Goal: Transaction & Acquisition: Subscribe to service/newsletter

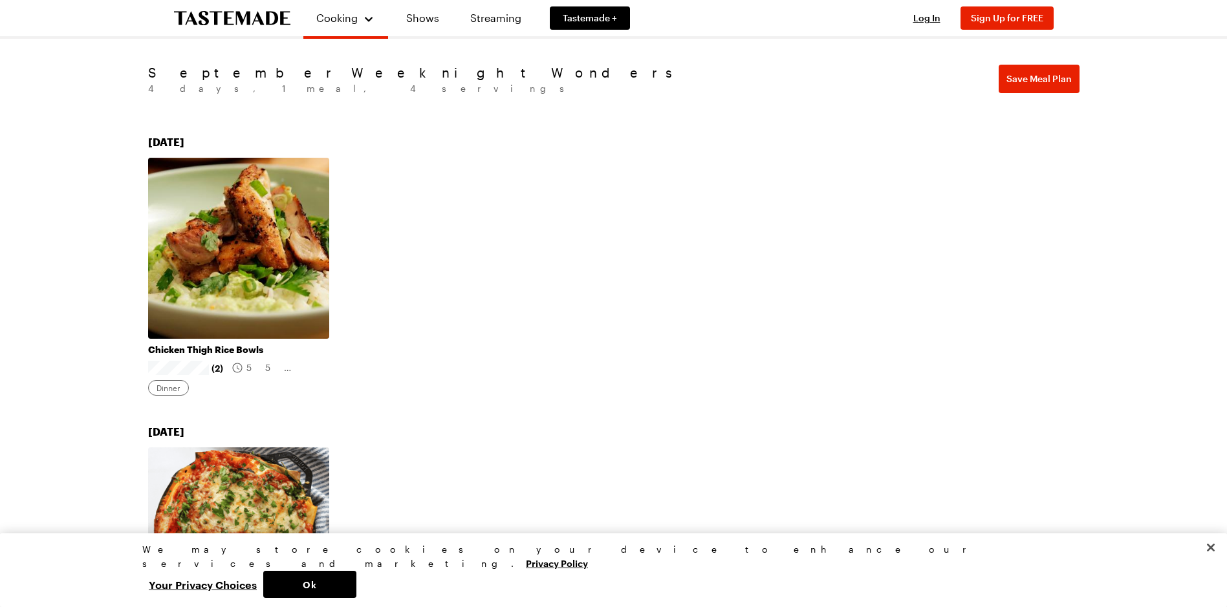
scroll to position [129, 0]
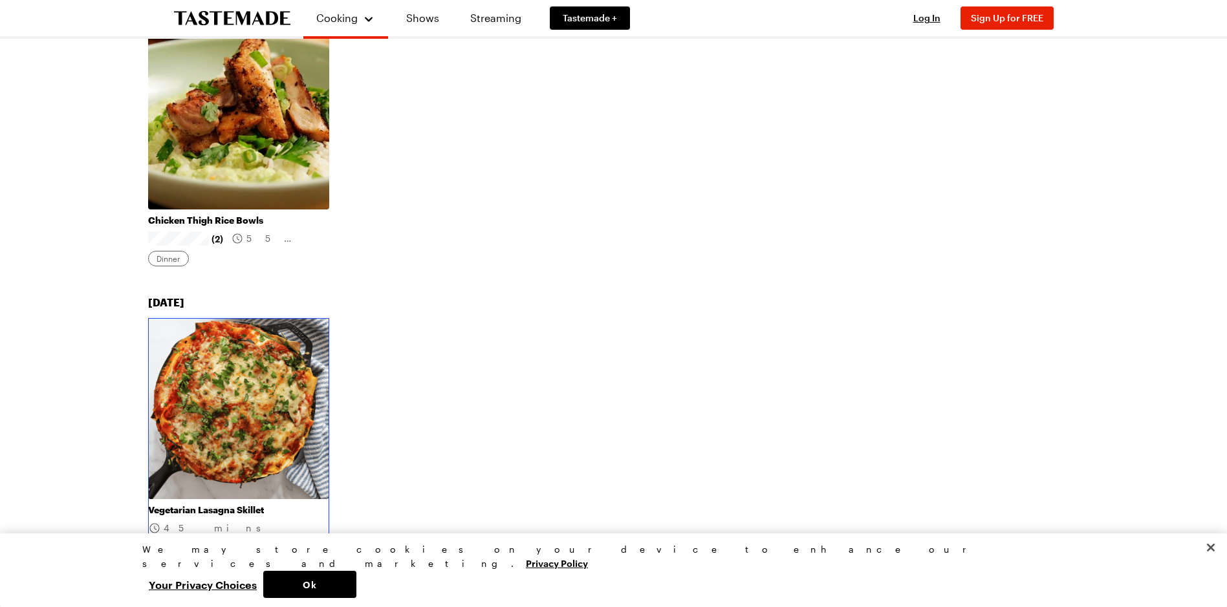
click at [288, 505] on link "Vegetarian Lasagna Skillet" at bounding box center [238, 511] width 181 height 12
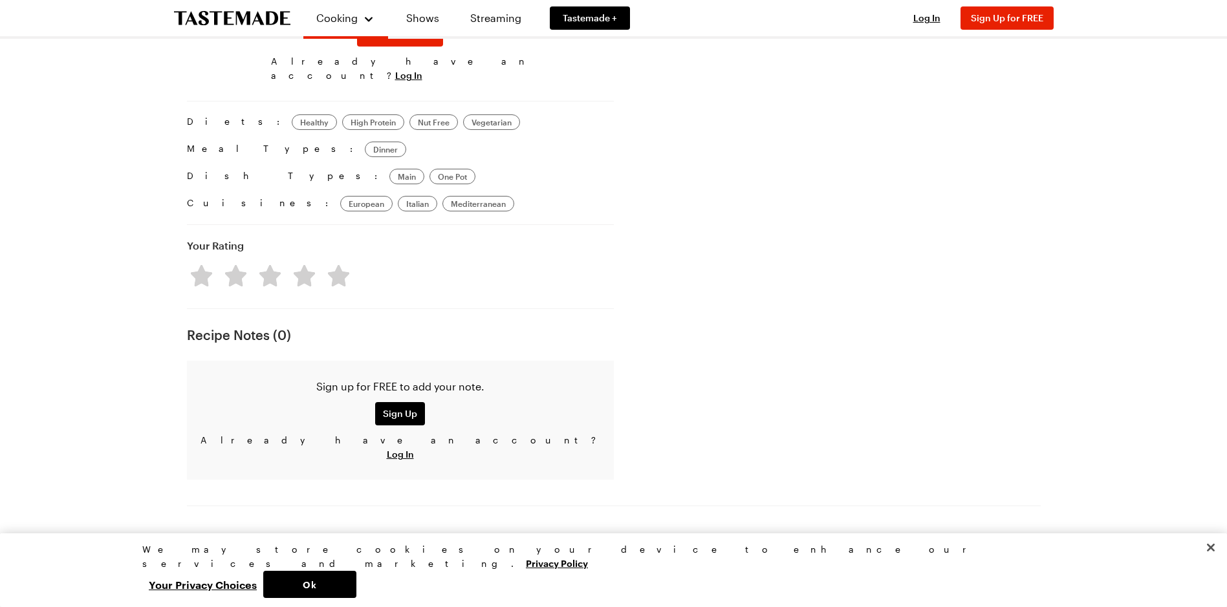
scroll to position [712, 0]
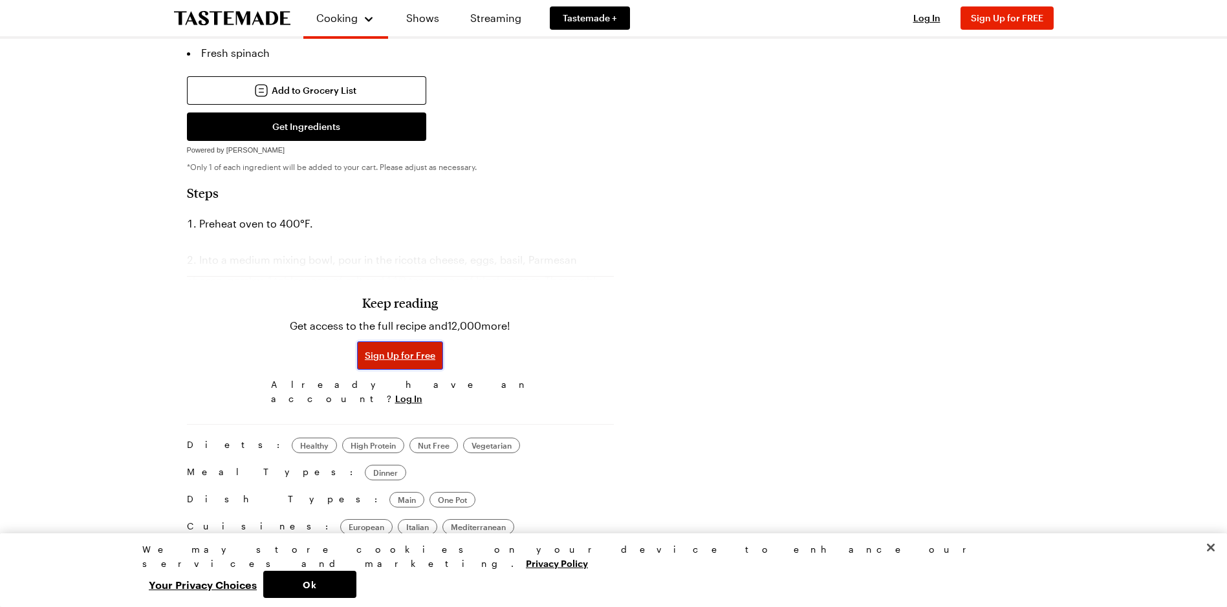
click at [398, 349] on span "Sign Up for Free" at bounding box center [400, 355] width 71 height 13
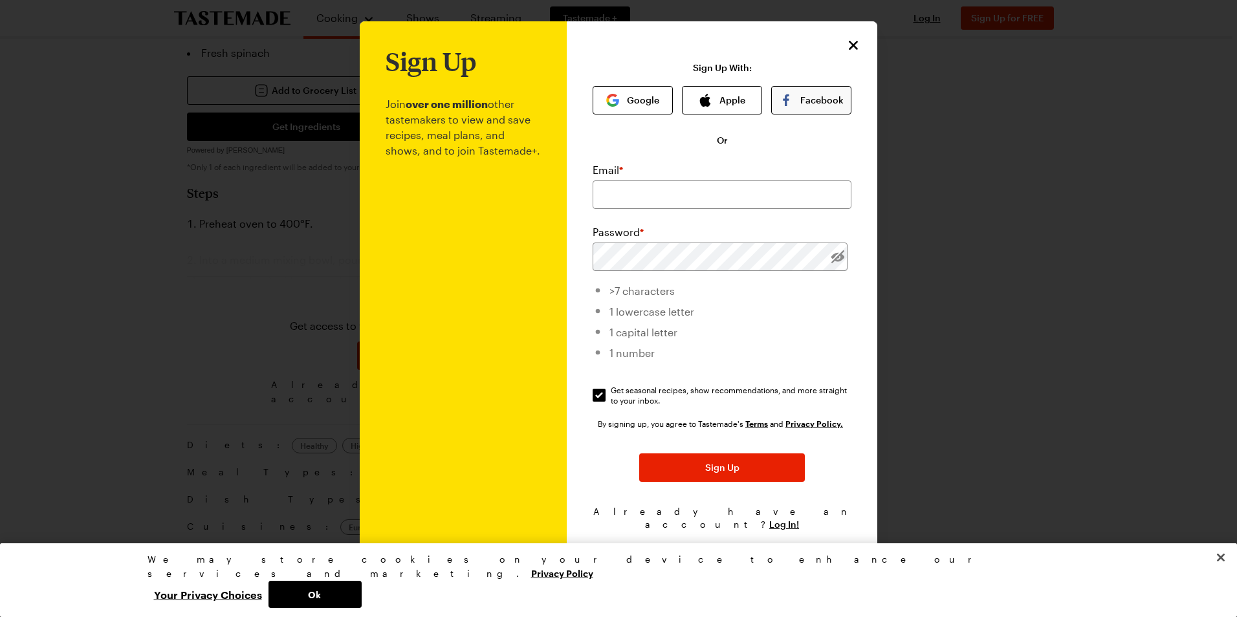
click at [823, 100] on button "Facebook" at bounding box center [811, 100] width 80 height 28
click at [1219, 572] on button "Close" at bounding box center [1220, 557] width 28 height 28
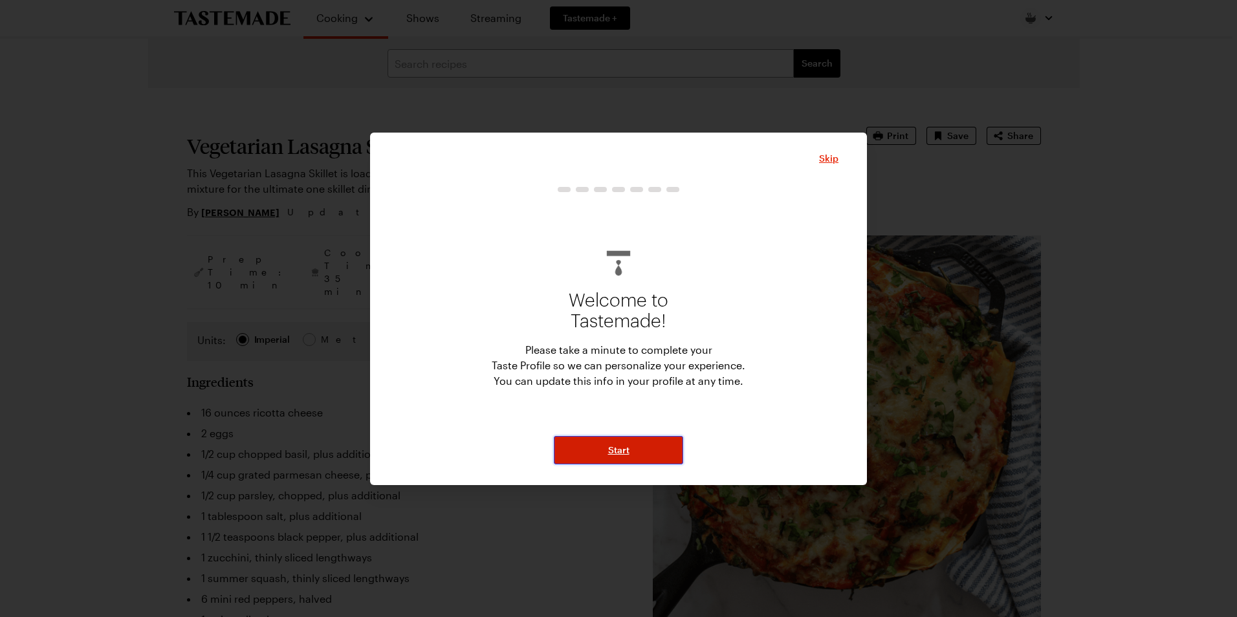
click at [600, 459] on button "Start" at bounding box center [618, 450] width 129 height 28
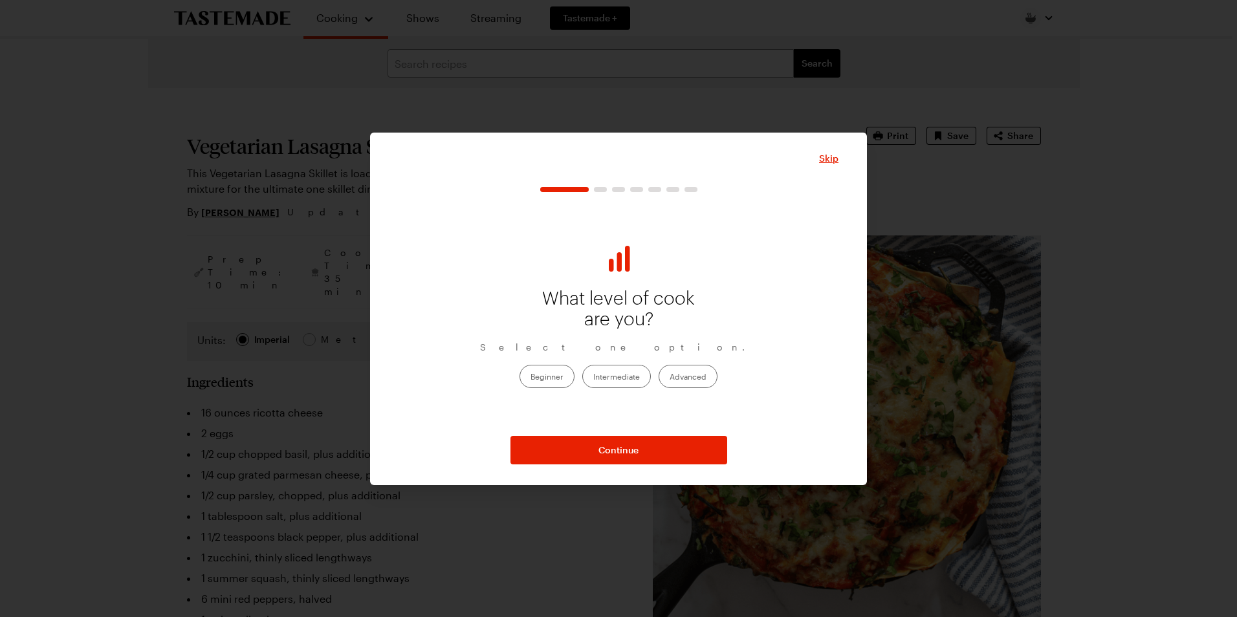
click at [631, 381] on label "Intermediate" at bounding box center [616, 376] width 69 height 23
click at [593, 378] on input "Intermediate" at bounding box center [593, 378] width 0 height 0
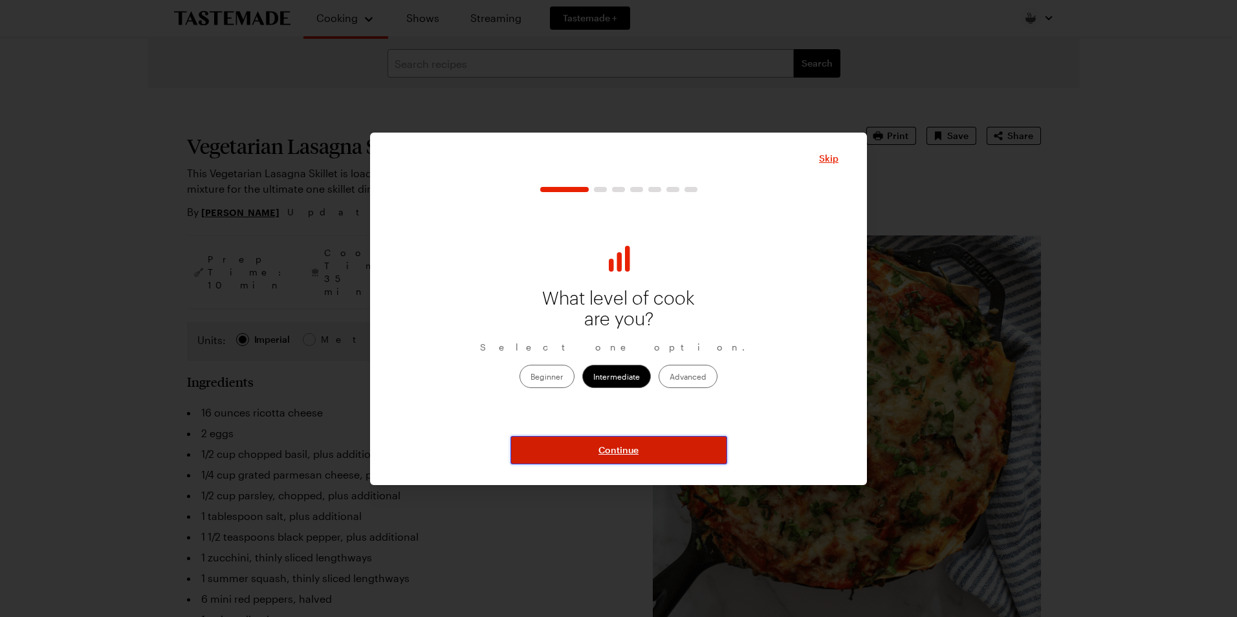
click at [632, 457] on button "Continue" at bounding box center [618, 450] width 217 height 28
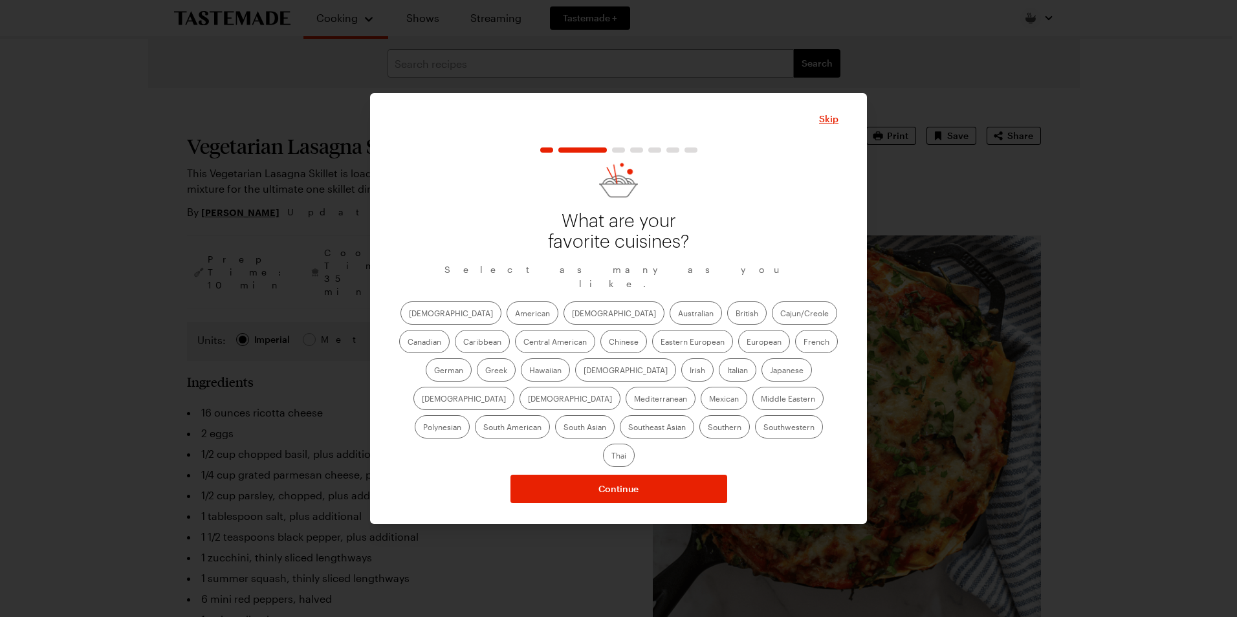
click at [507, 319] on label "American" at bounding box center [533, 312] width 52 height 23
click at [515, 314] on input "American" at bounding box center [515, 314] width 0 height 0
click at [450, 330] on label "Canadian" at bounding box center [424, 341] width 50 height 23
click at [408, 343] on input "Canadian" at bounding box center [408, 343] width 0 height 0
click at [516, 358] on label "Greek" at bounding box center [496, 369] width 39 height 23
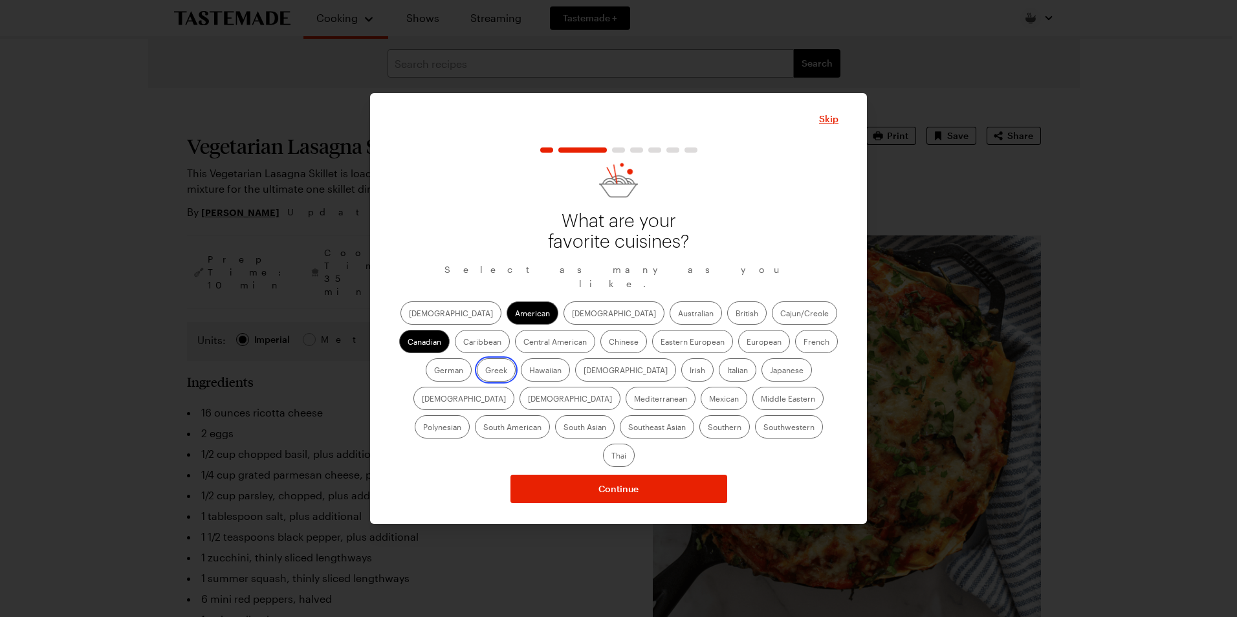
click at [485, 371] on input "Greek" at bounding box center [485, 371] width 0 height 0
click at [695, 387] on label "Mediterranean" at bounding box center [661, 398] width 70 height 23
click at [634, 400] on input "Mediterranean" at bounding box center [634, 400] width 0 height 0
click at [719, 373] on label "Italian" at bounding box center [738, 369] width 38 height 23
click at [727, 371] on input "Italian" at bounding box center [727, 371] width 0 height 0
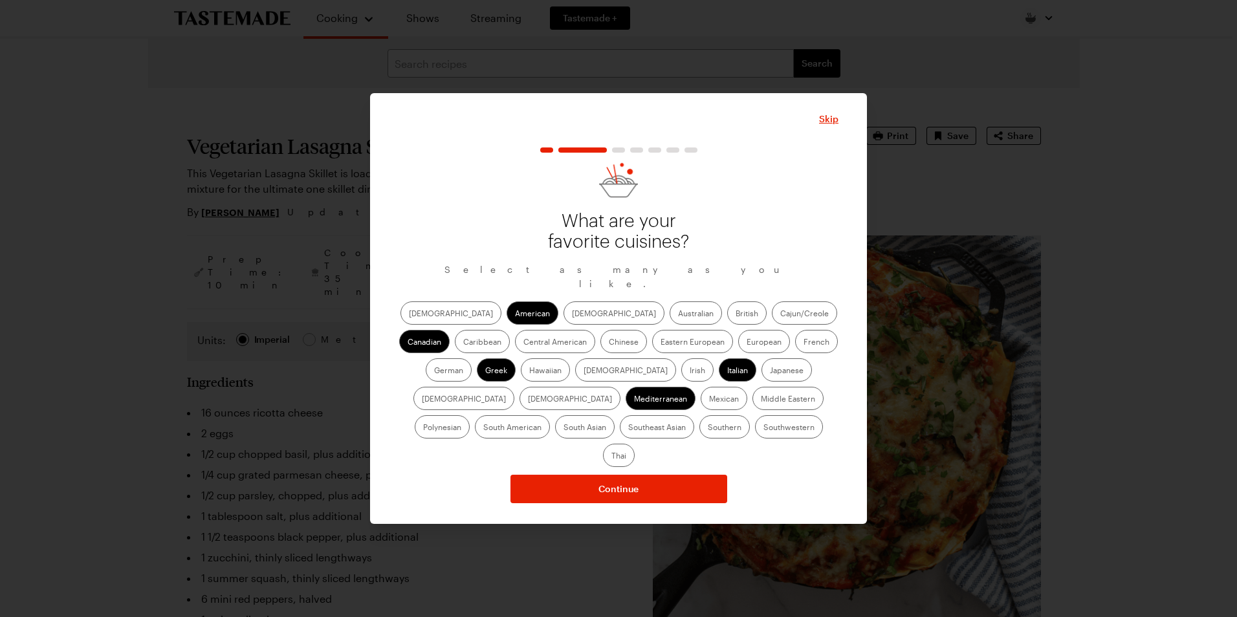
click at [699, 437] on label "Southern" at bounding box center [724, 426] width 50 height 23
click at [708, 428] on input "Southern" at bounding box center [708, 428] width 0 height 0
click at [755, 437] on label "Southwestern" at bounding box center [789, 426] width 68 height 23
click at [763, 428] on input "Southwestern" at bounding box center [763, 428] width 0 height 0
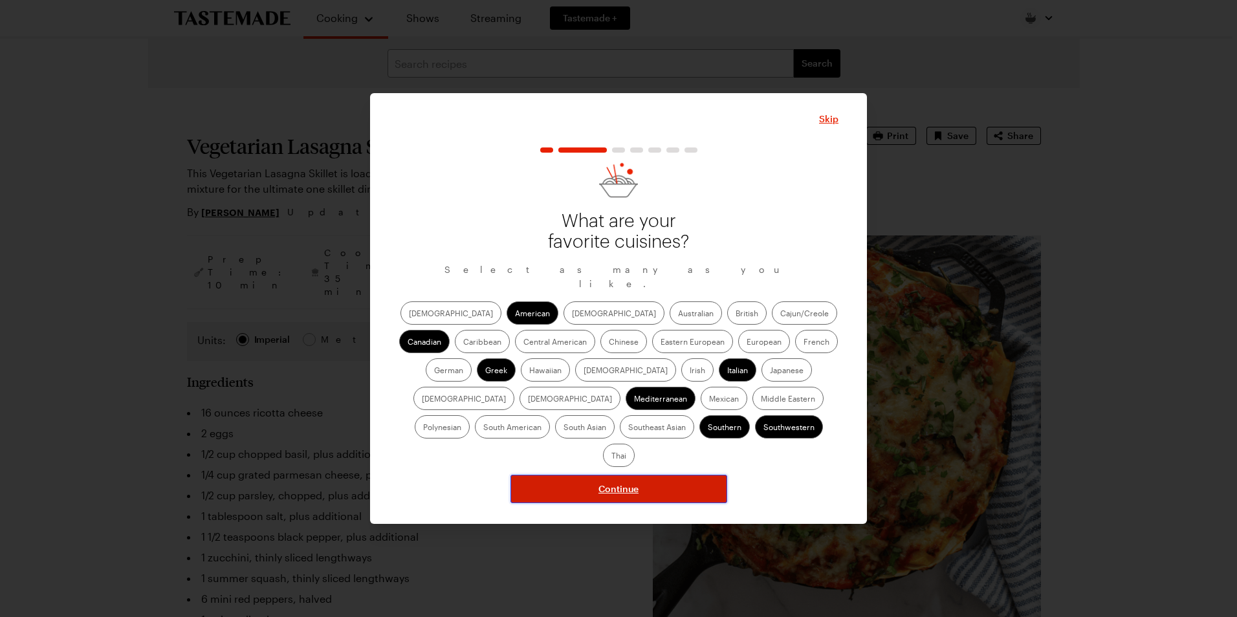
click at [631, 483] on span "Continue" at bounding box center [618, 489] width 40 height 13
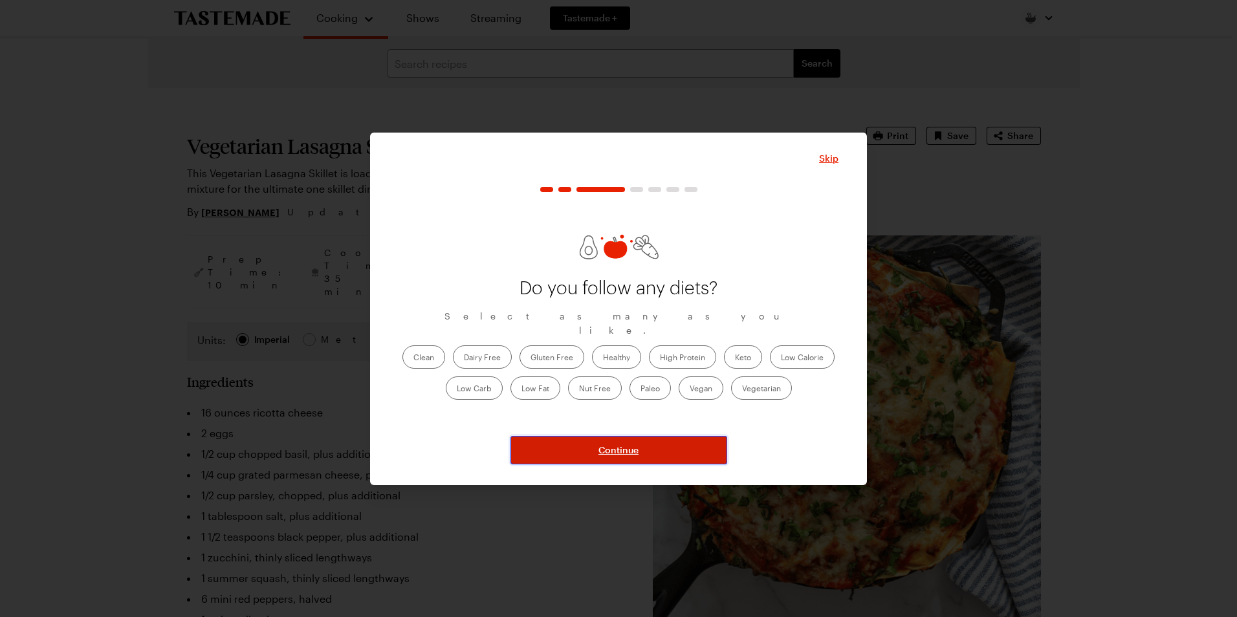
click at [644, 453] on button "Continue" at bounding box center [618, 450] width 217 height 28
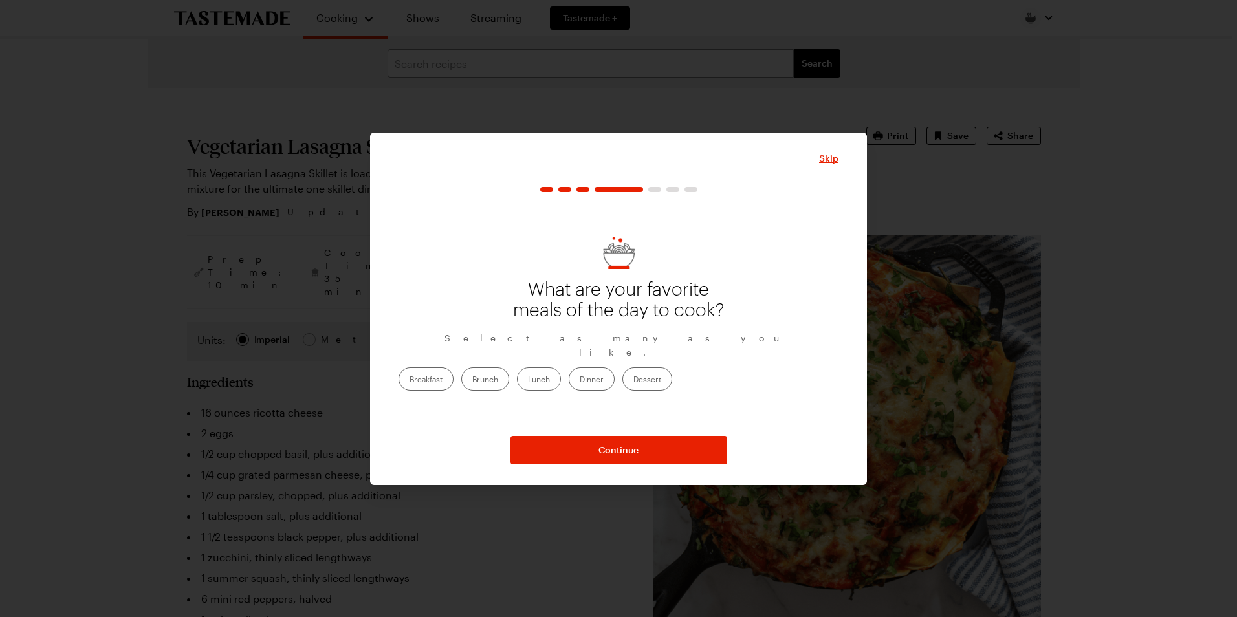
click at [615, 378] on label "Dinner" at bounding box center [592, 378] width 46 height 23
click at [580, 380] on input "Dinner" at bounding box center [580, 380] width 0 height 0
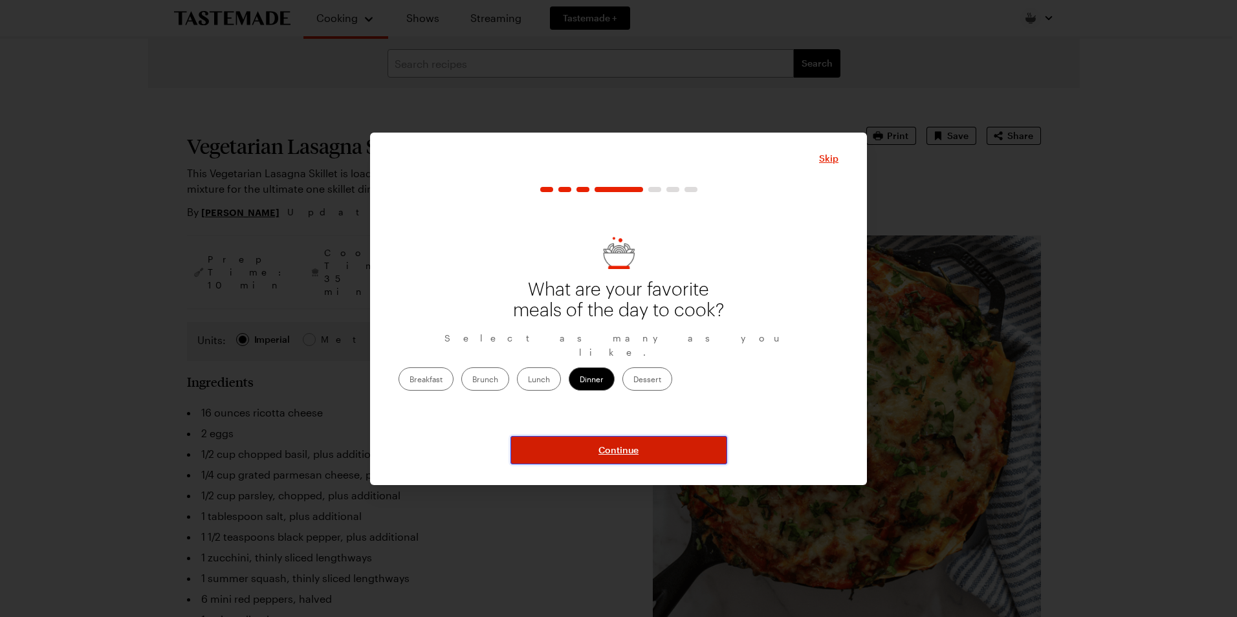
click at [580, 455] on button "Continue" at bounding box center [618, 450] width 217 height 28
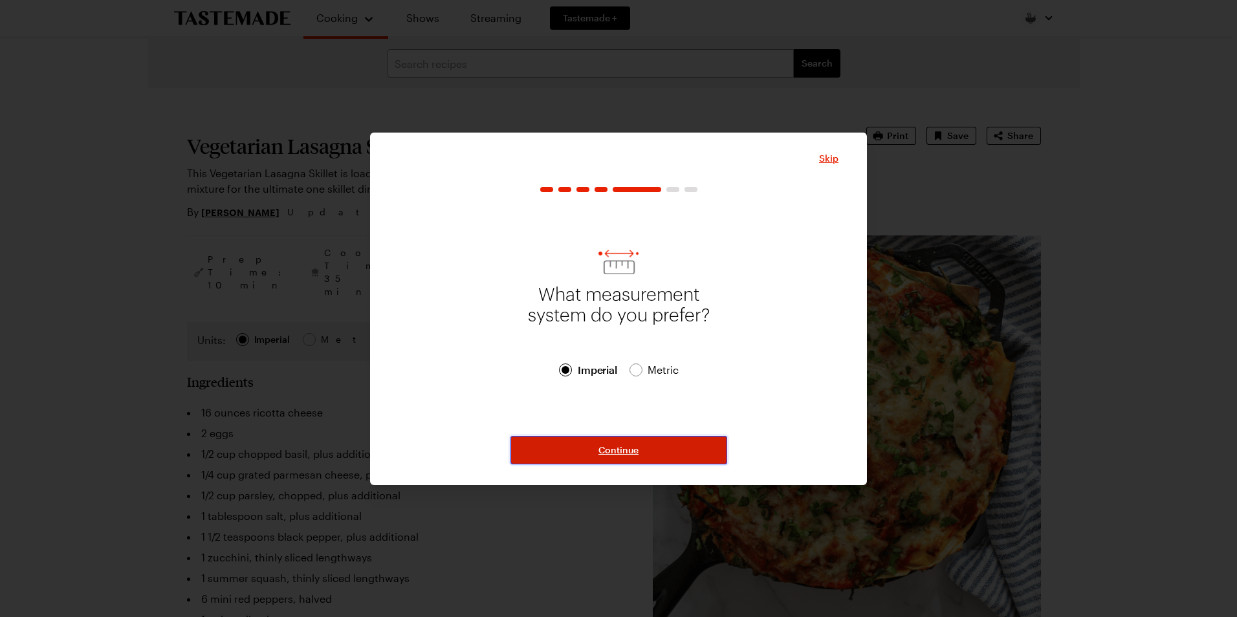
click at [587, 448] on button "Continue" at bounding box center [618, 450] width 217 height 28
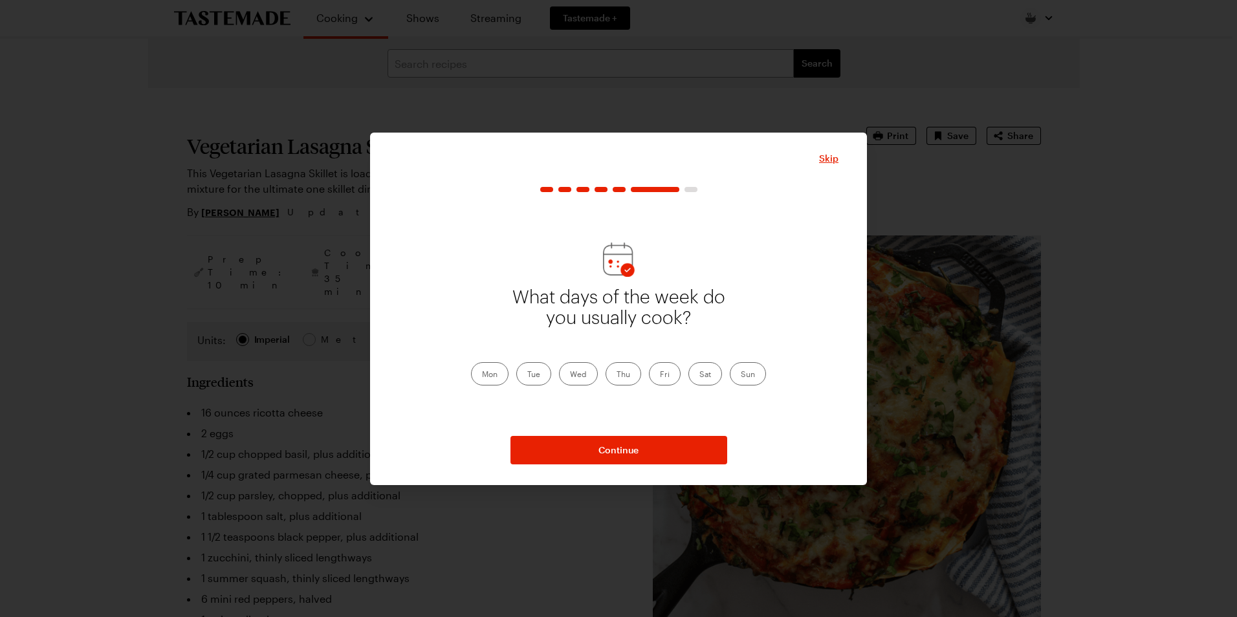
click at [488, 372] on label "Mon" at bounding box center [490, 373] width 38 height 23
click at [482, 375] on input "Mon" at bounding box center [482, 375] width 0 height 0
click at [525, 375] on label "Tue" at bounding box center [533, 373] width 35 height 23
click at [527, 375] on input "Tue" at bounding box center [527, 375] width 0 height 0
click at [578, 380] on label "Wed" at bounding box center [578, 373] width 39 height 23
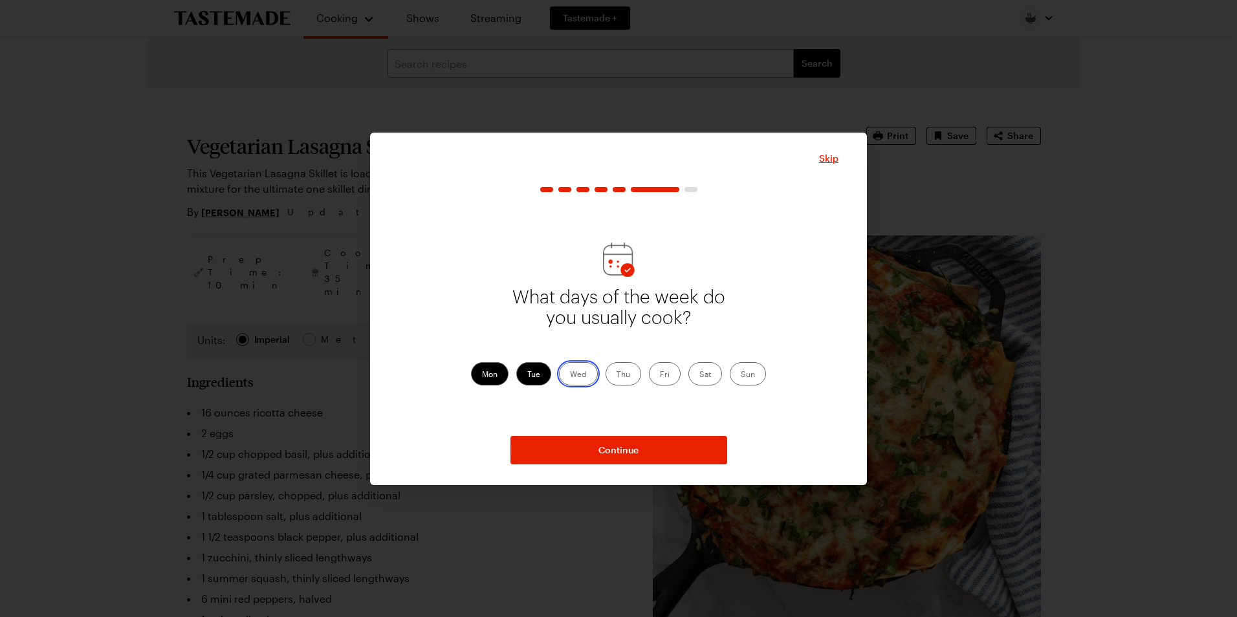
click at [570, 375] on input "Wed" at bounding box center [570, 375] width 0 height 0
click at [614, 378] on label "Thu" at bounding box center [623, 373] width 36 height 23
click at [616, 375] on input "Thu" at bounding box center [616, 375] width 0 height 0
click at [664, 378] on label "Fri" at bounding box center [665, 373] width 32 height 23
click at [660, 375] on input "Fri" at bounding box center [660, 375] width 0 height 0
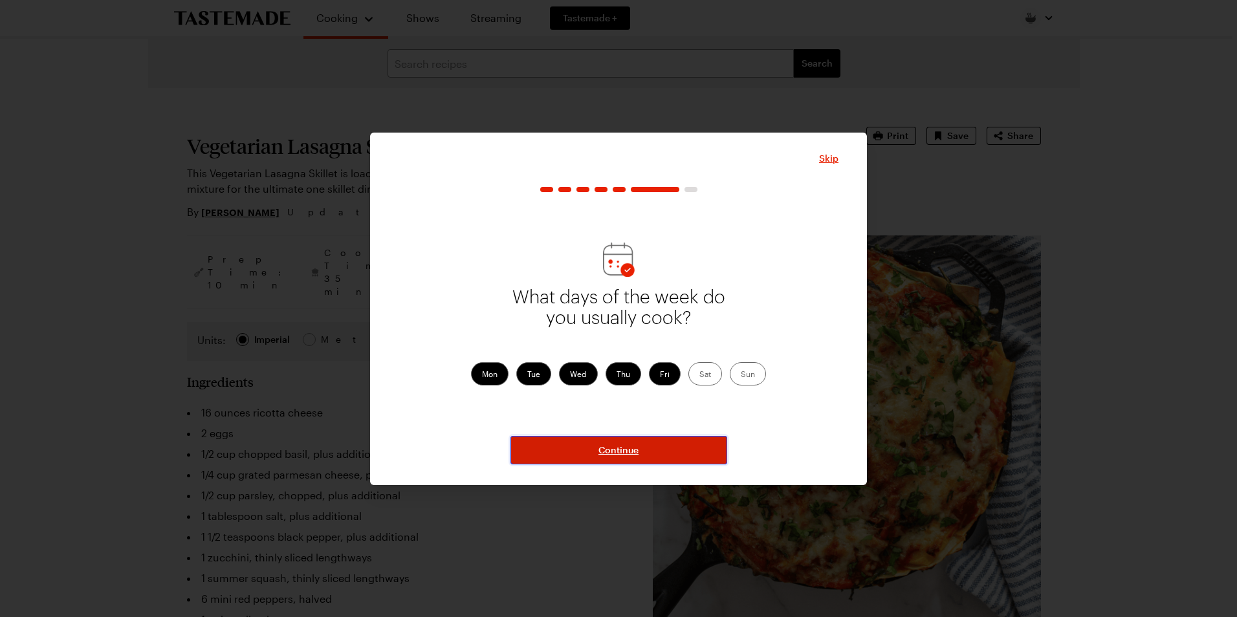
click at [655, 447] on button "Continue" at bounding box center [618, 450] width 217 height 28
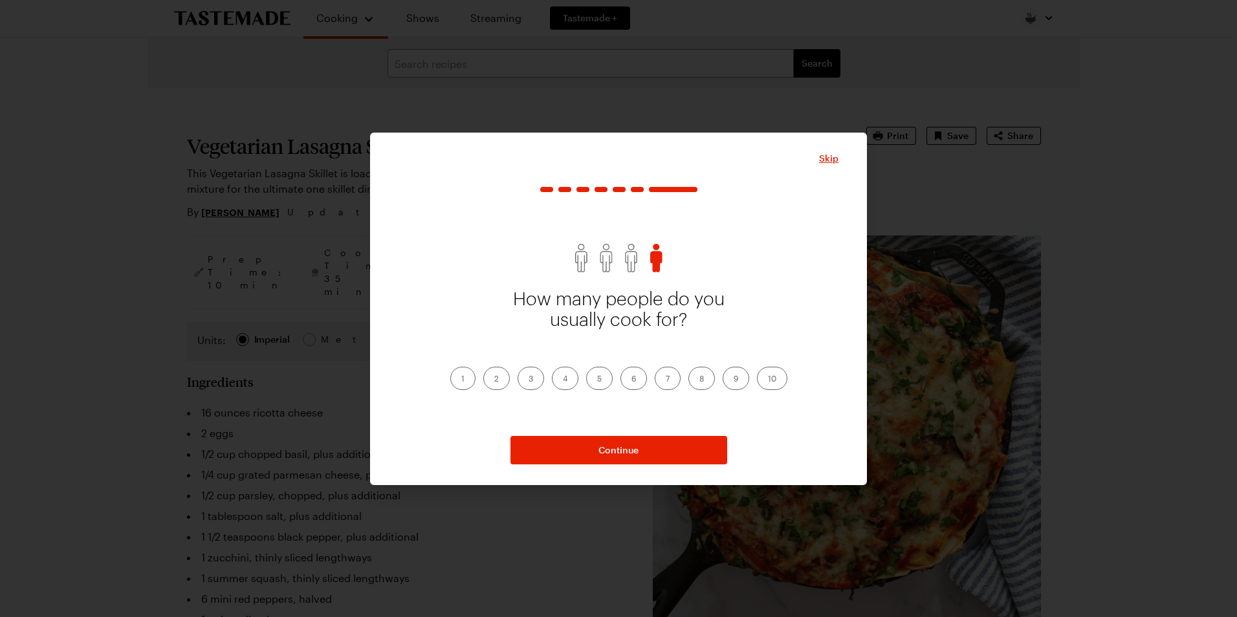
click at [534, 380] on label "3" at bounding box center [531, 378] width 27 height 23
click at [529, 380] on input "3" at bounding box center [529, 380] width 0 height 0
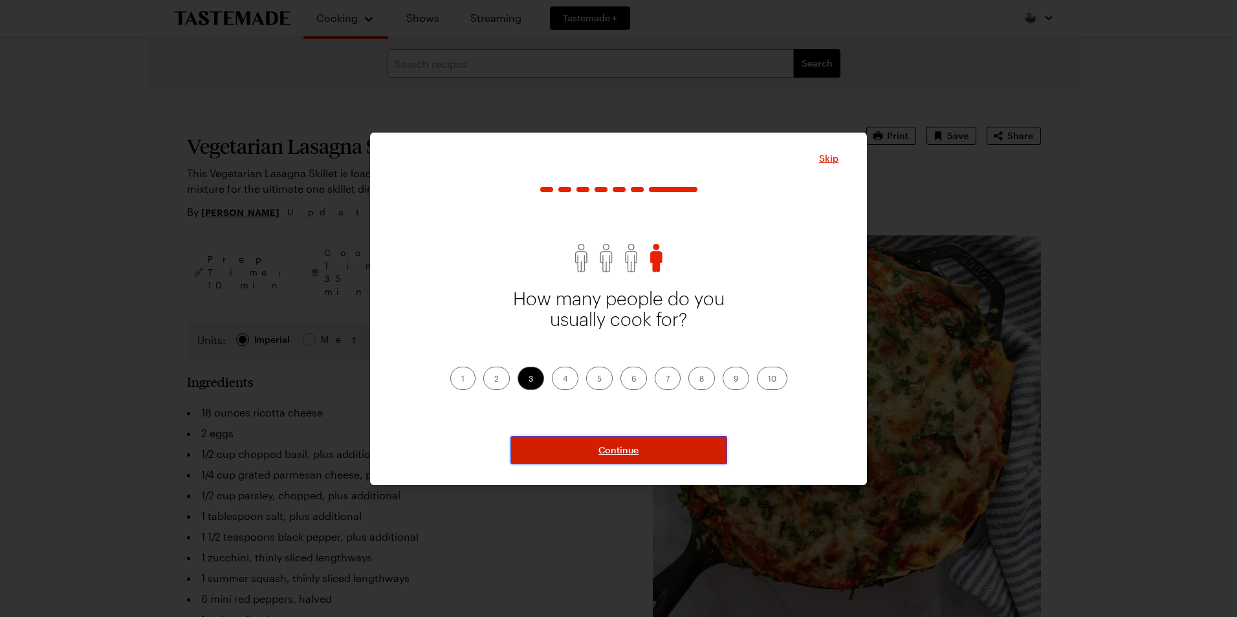
click at [646, 446] on button "Continue" at bounding box center [618, 450] width 217 height 28
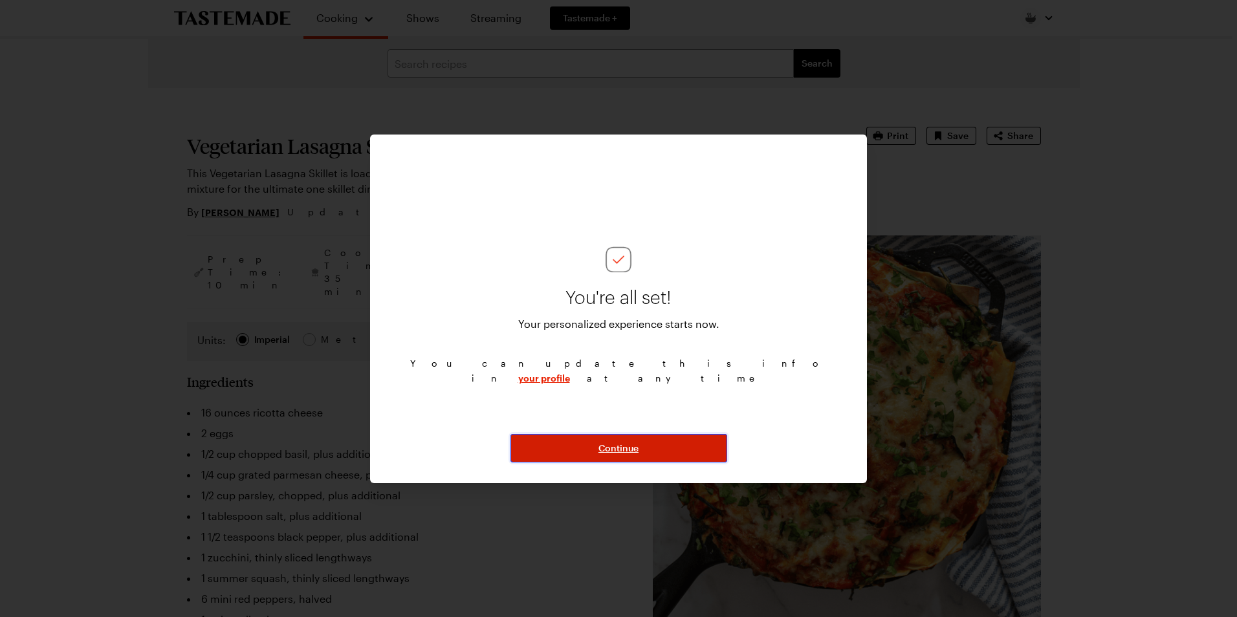
click at [606, 455] on button "Continue" at bounding box center [618, 448] width 217 height 28
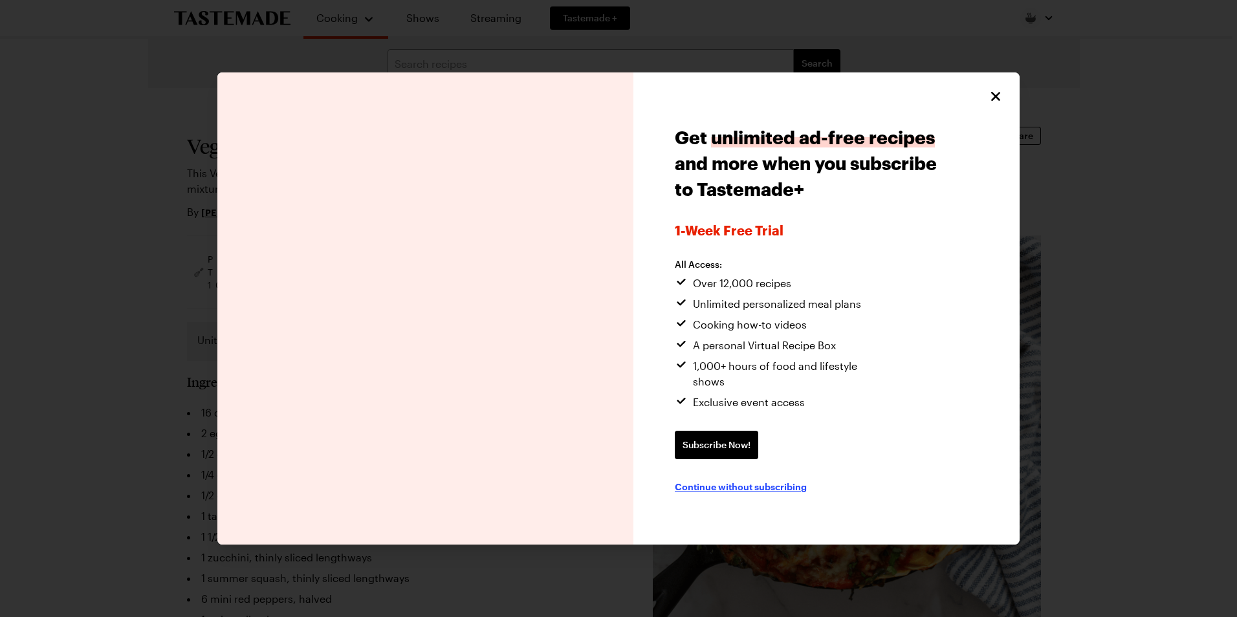
click at [769, 480] on span "Continue without subscribing" at bounding box center [741, 486] width 132 height 13
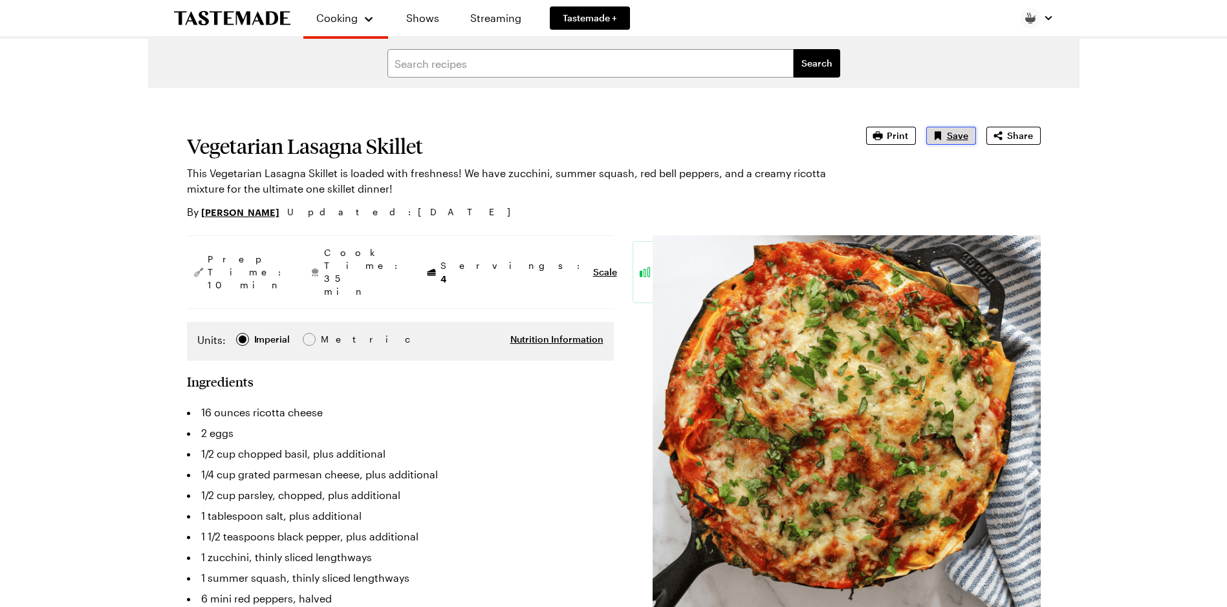
click at [950, 140] on span "Save" at bounding box center [957, 135] width 21 height 13
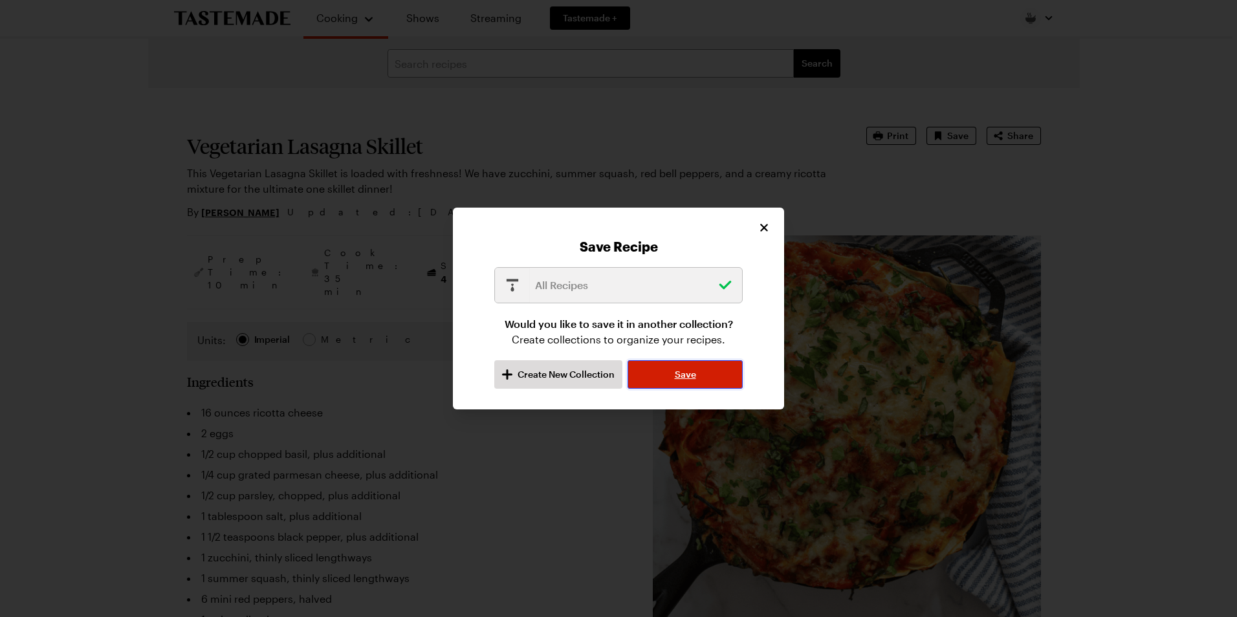
click at [695, 371] on span "Save" at bounding box center [685, 374] width 21 height 13
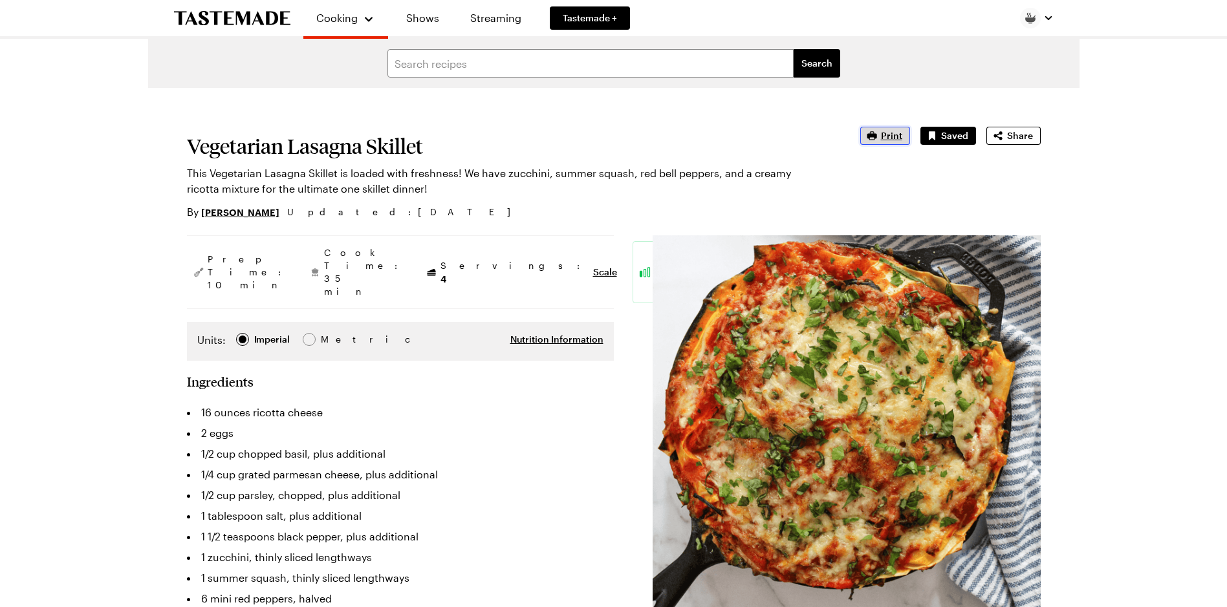
click at [896, 140] on span "Print" at bounding box center [891, 135] width 21 height 13
click at [347, 69] on link "Recipes" at bounding box center [360, 68] width 98 height 28
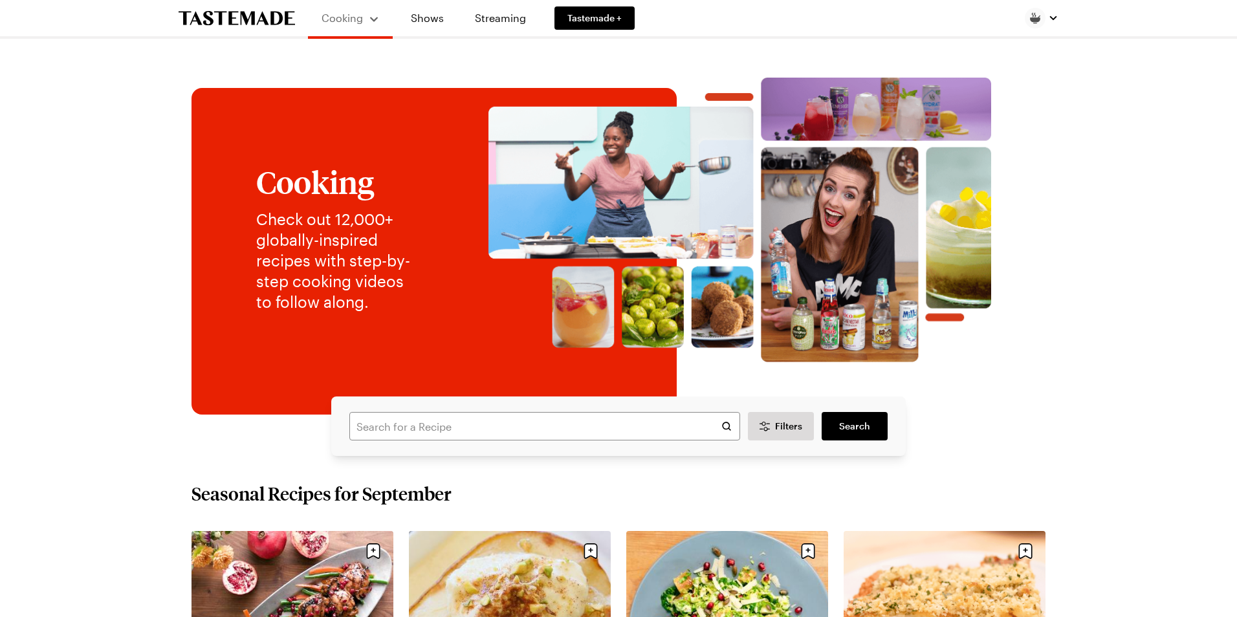
click at [1029, 23] on div at bounding box center [1042, 18] width 34 height 21
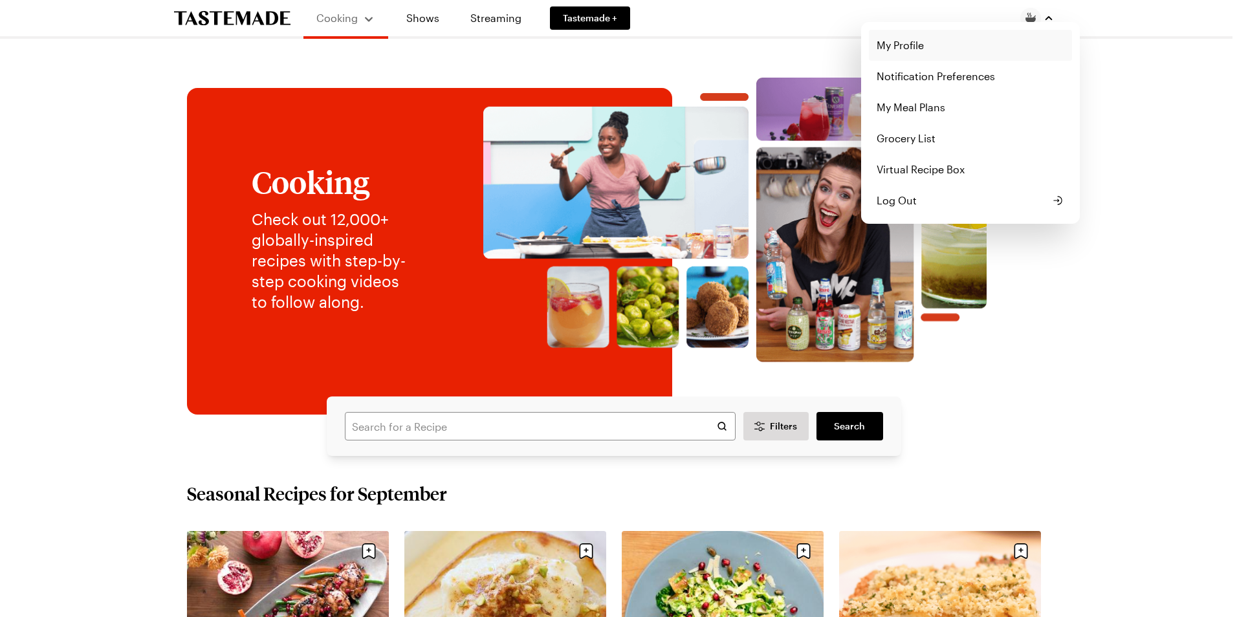
click at [947, 44] on link "My Profile" at bounding box center [970, 45] width 203 height 31
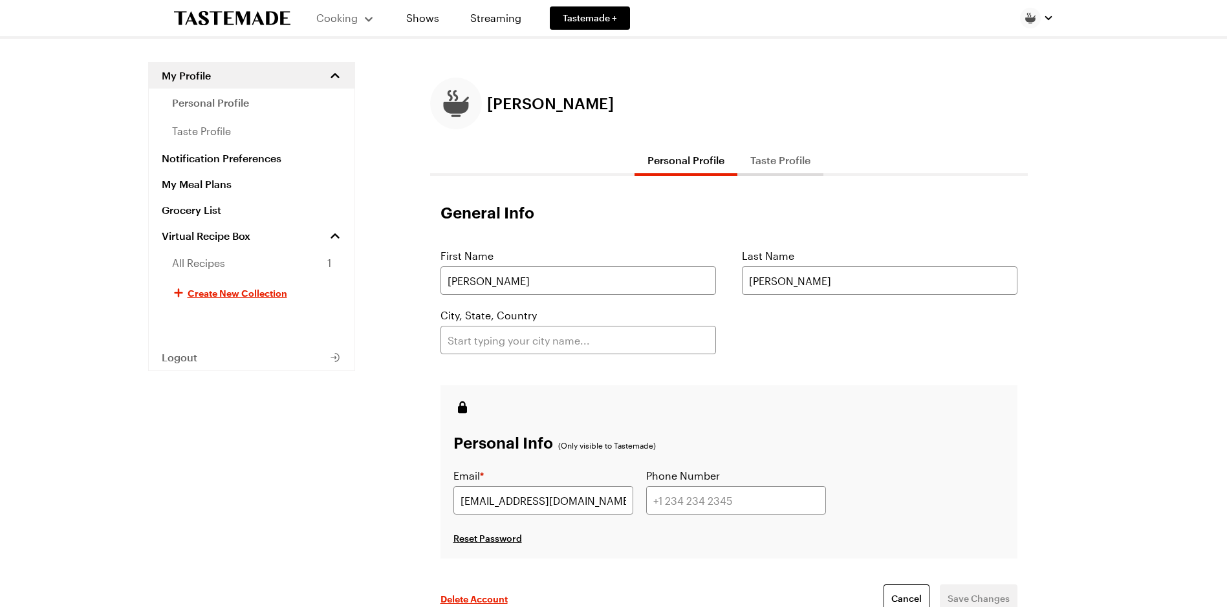
click at [802, 159] on button "Taste Profile" at bounding box center [780, 160] width 86 height 31
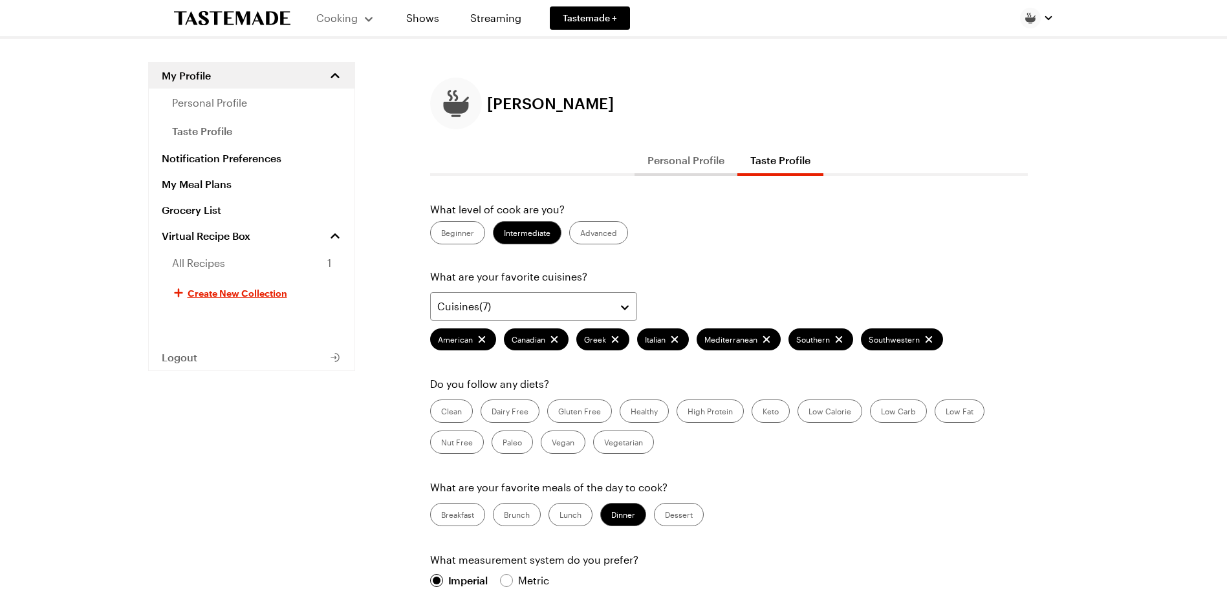
click at [460, 232] on label "Beginner" at bounding box center [457, 232] width 55 height 23
click at [441, 234] on input "Beginner" at bounding box center [441, 234] width 0 height 0
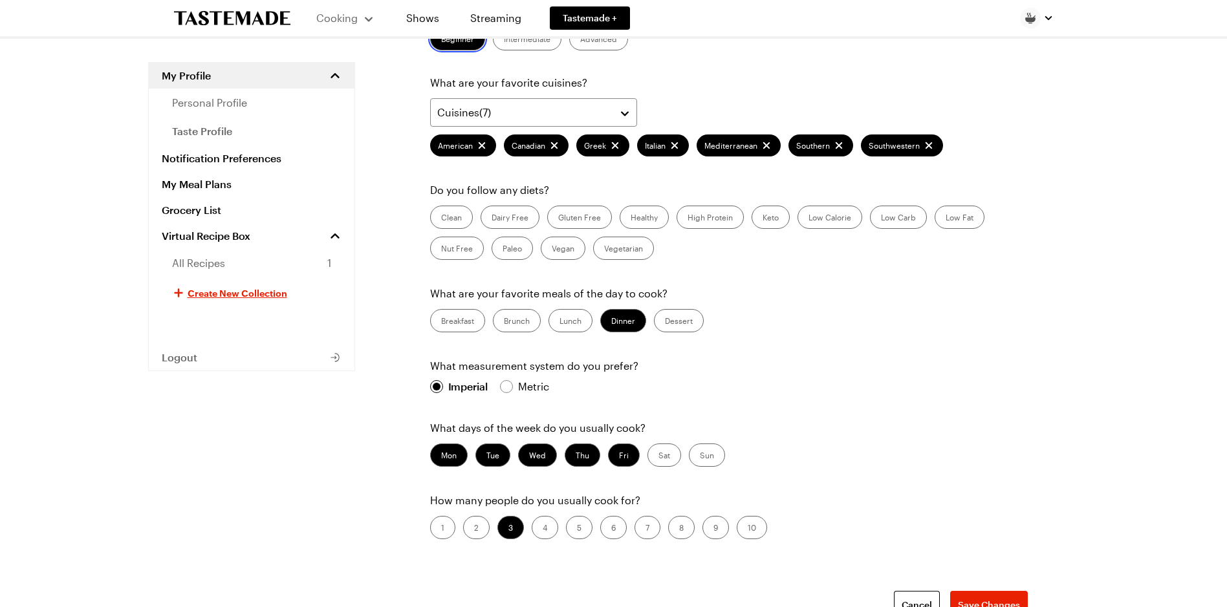
scroll to position [259, 0]
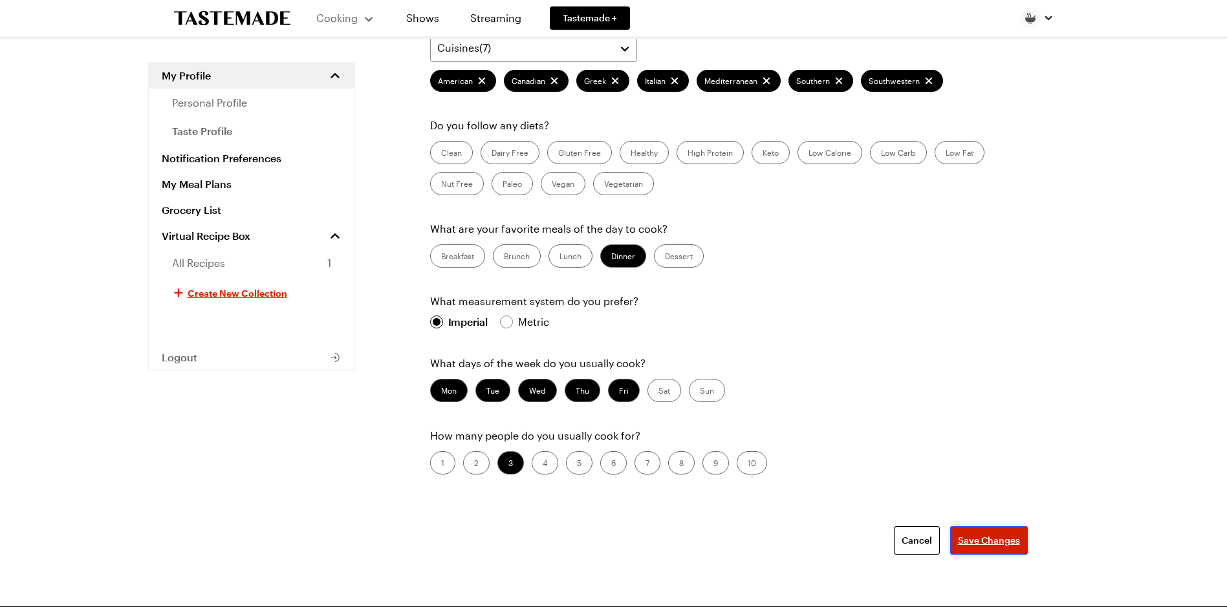
click at [1000, 543] on span "Save Changes" at bounding box center [989, 540] width 62 height 13
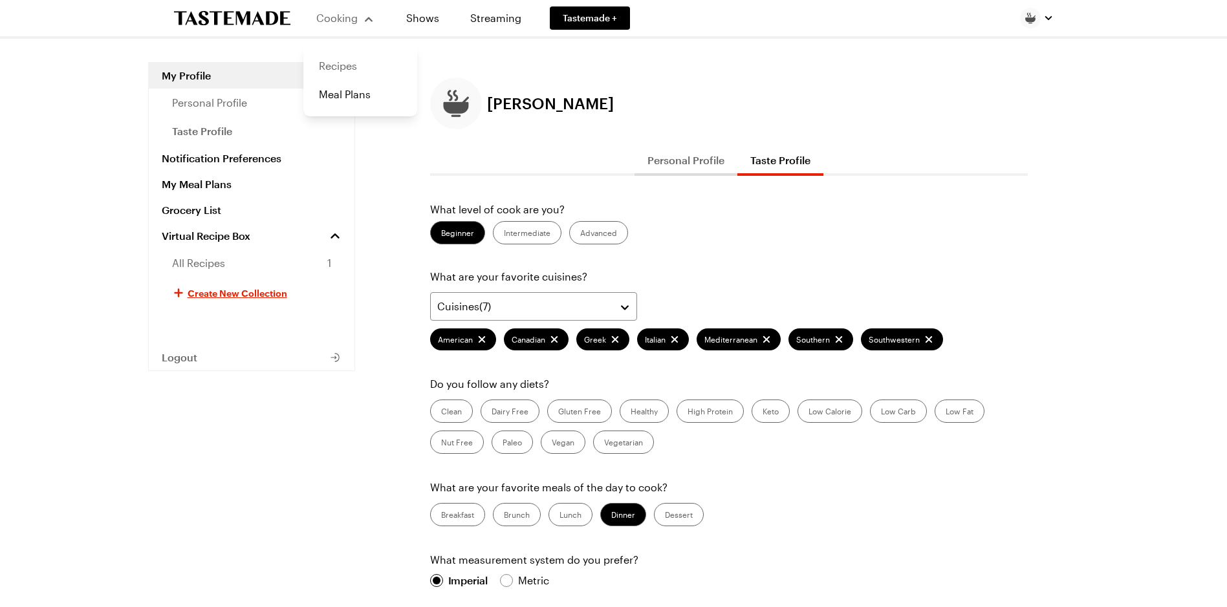
click at [351, 66] on link "Recipes" at bounding box center [360, 66] width 98 height 28
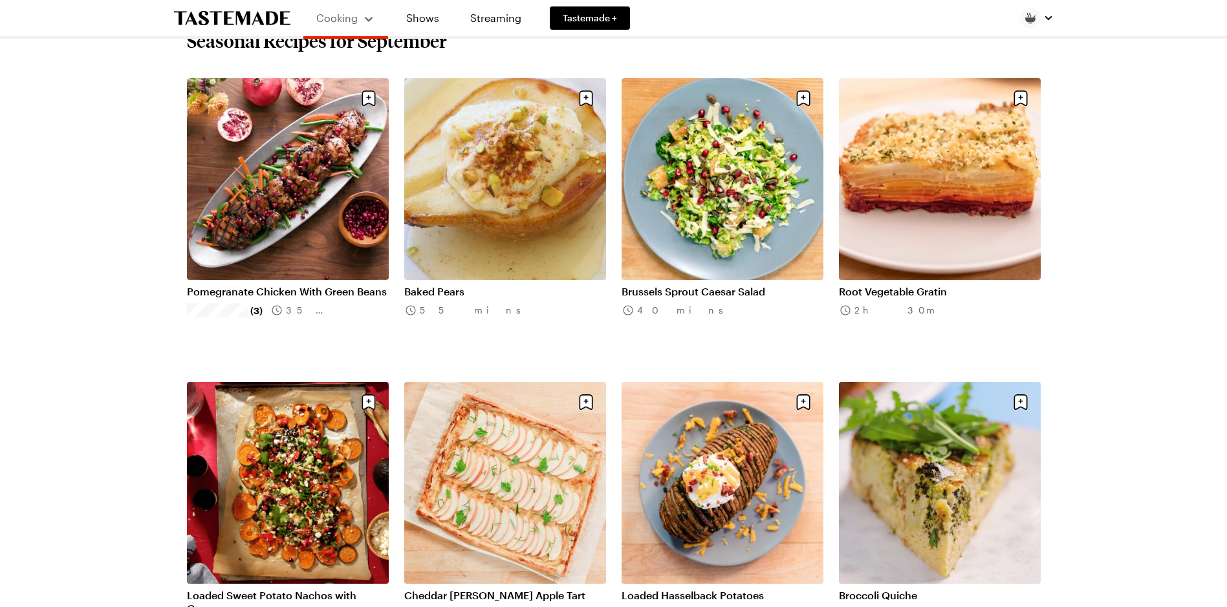
scroll to position [647, 0]
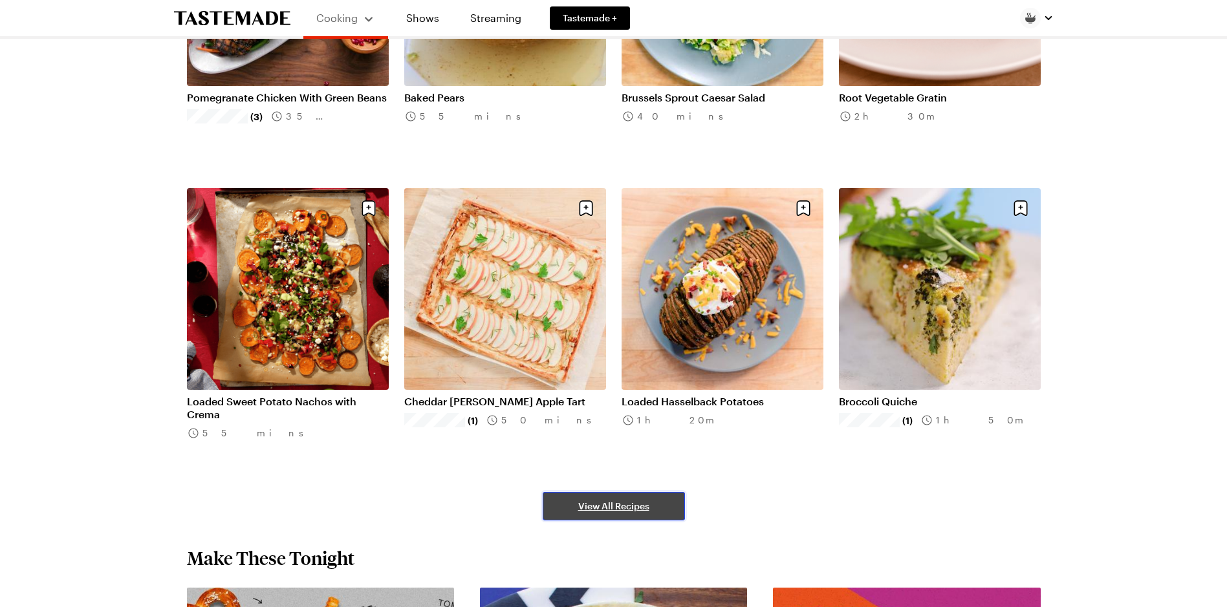
click at [593, 505] on span "View All Recipes" at bounding box center [613, 506] width 71 height 13
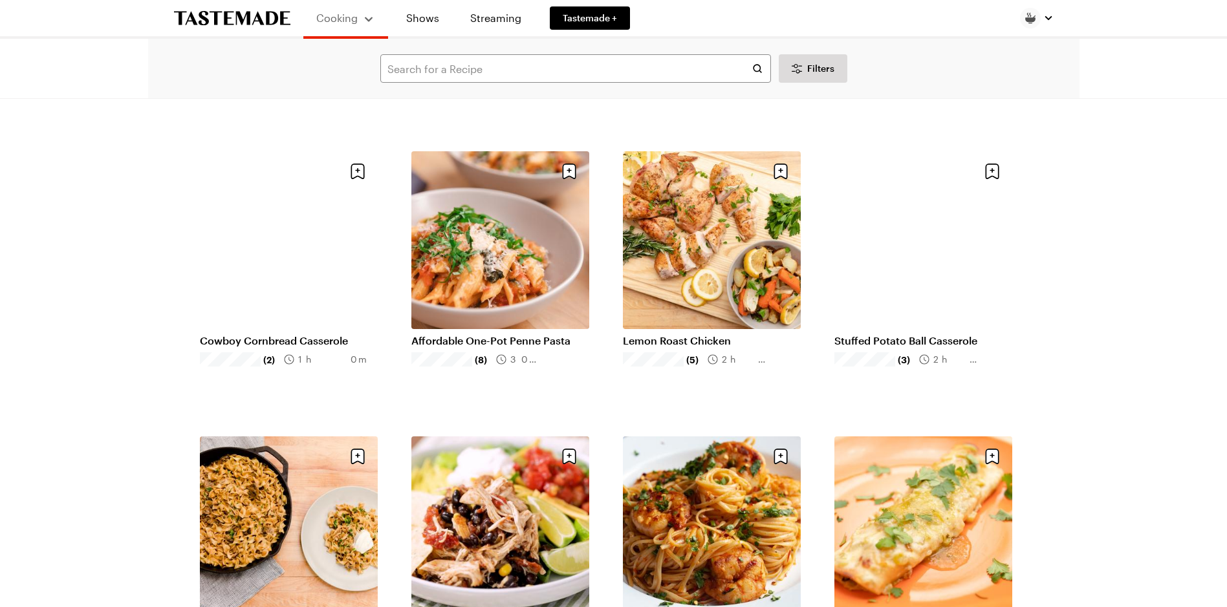
scroll to position [388, 0]
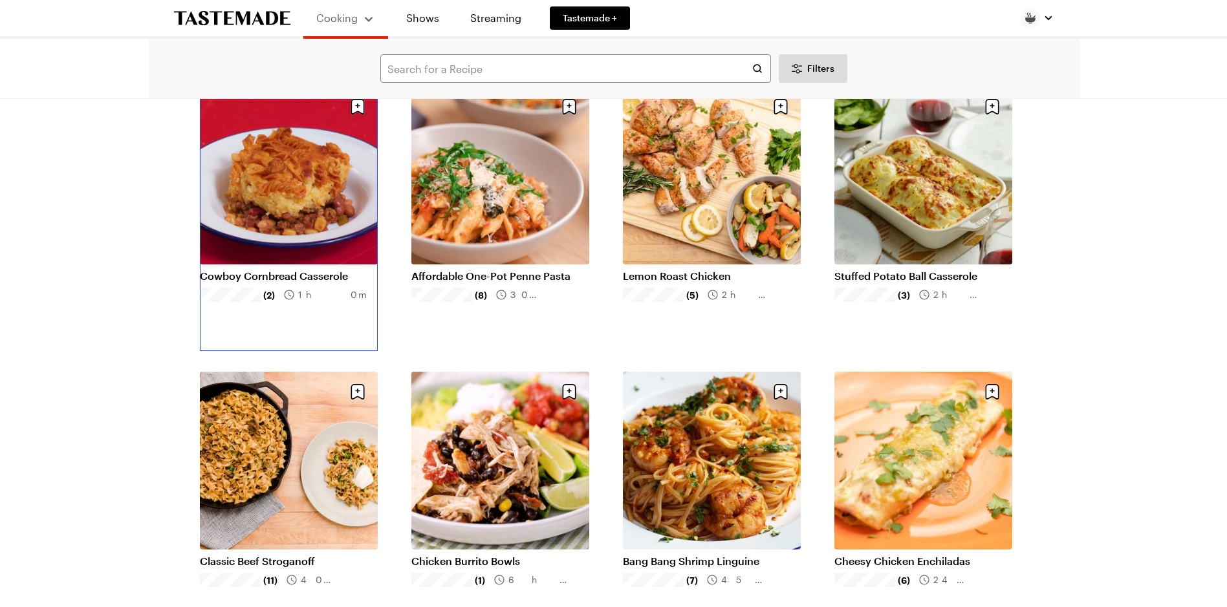
click at [307, 270] on link "Cowboy Cornbread Casserole" at bounding box center [289, 276] width 178 height 13
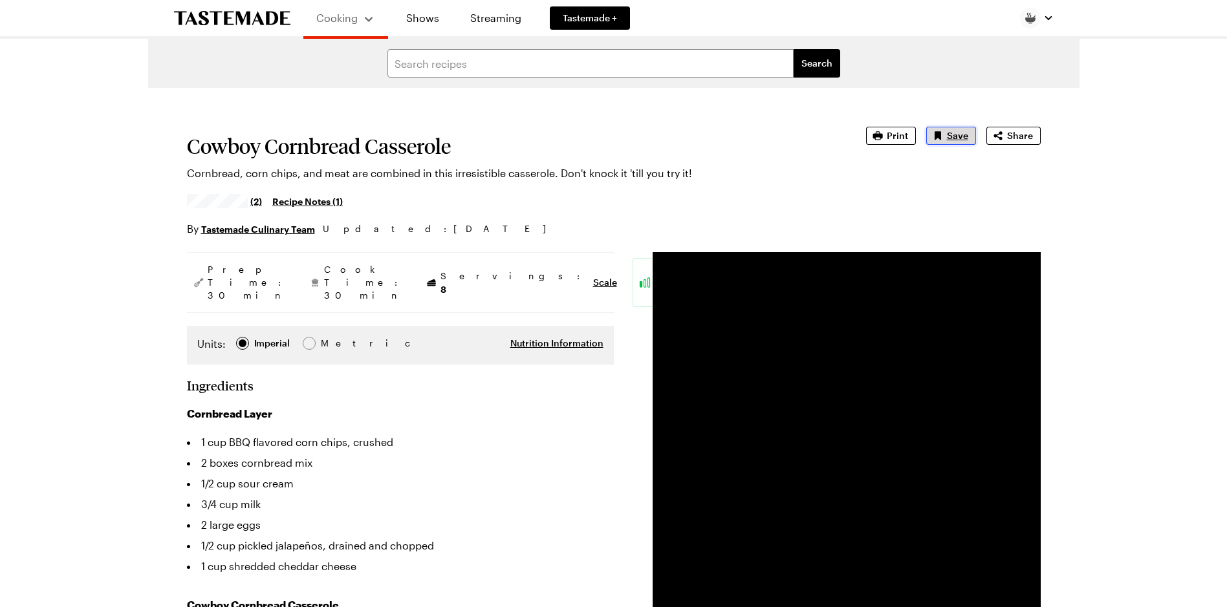
click at [946, 133] on button "Save" at bounding box center [951, 136] width 50 height 18
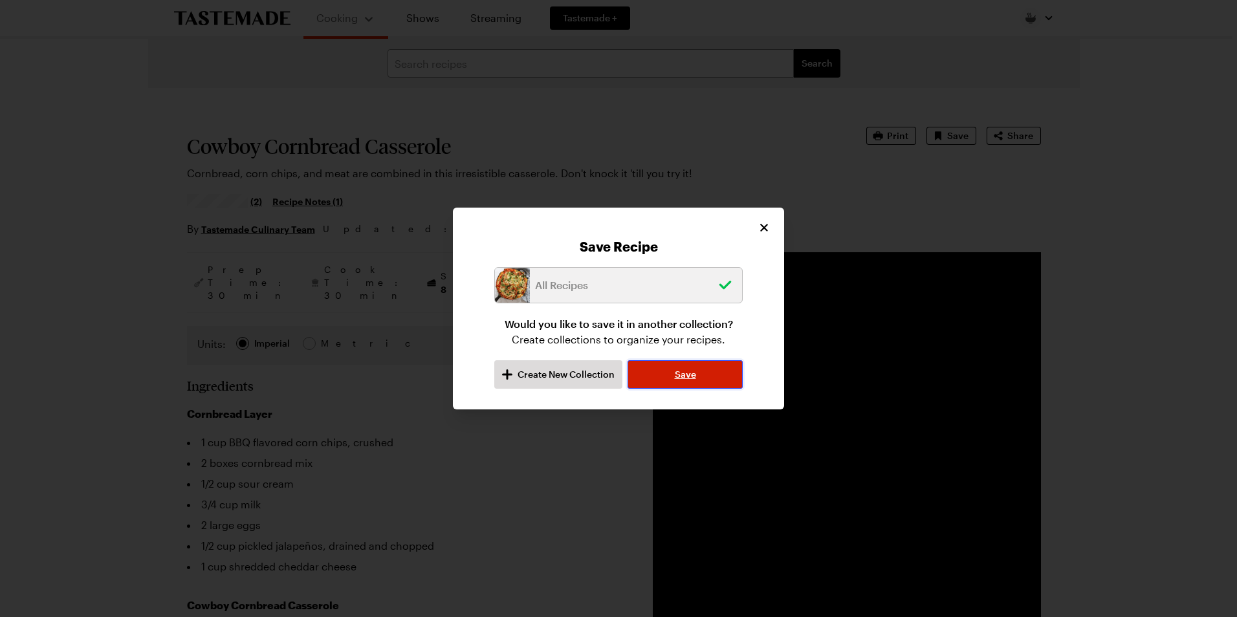
click at [664, 369] on button "Save" at bounding box center [684, 374] width 115 height 28
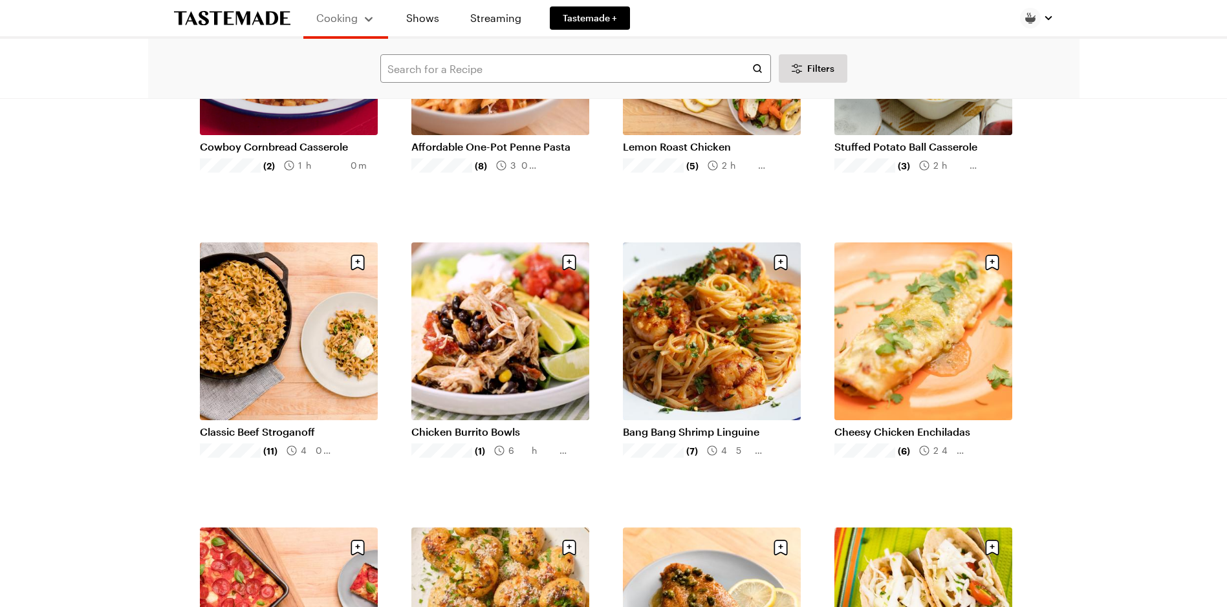
scroll to position [712, 0]
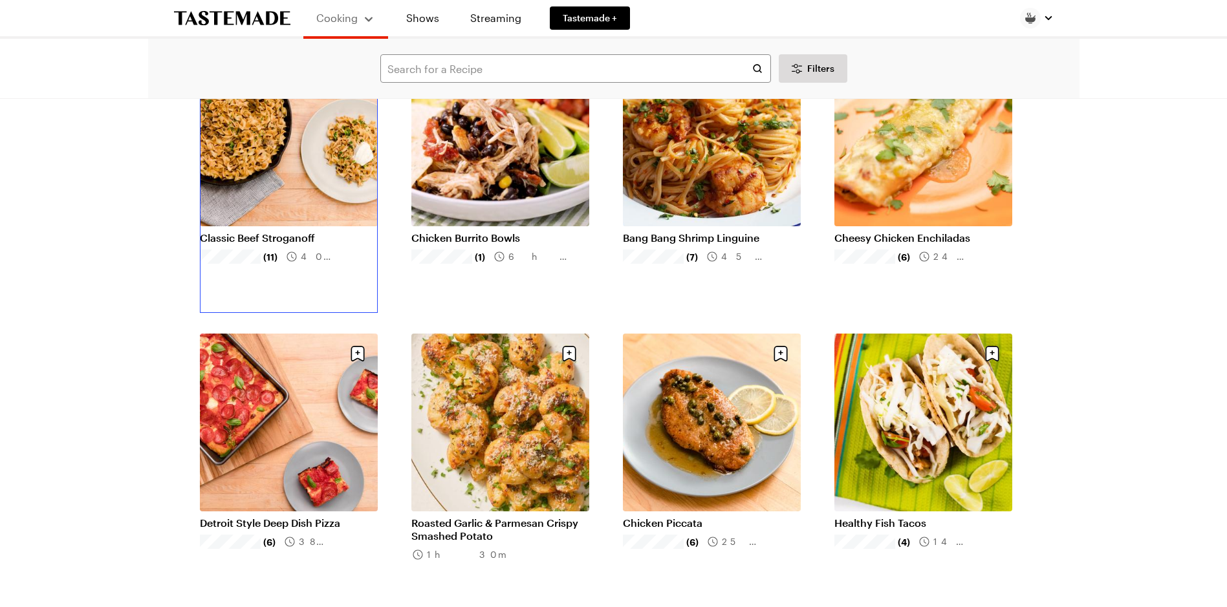
click at [296, 232] on link "Classic Beef Stroganoff" at bounding box center [289, 238] width 178 height 13
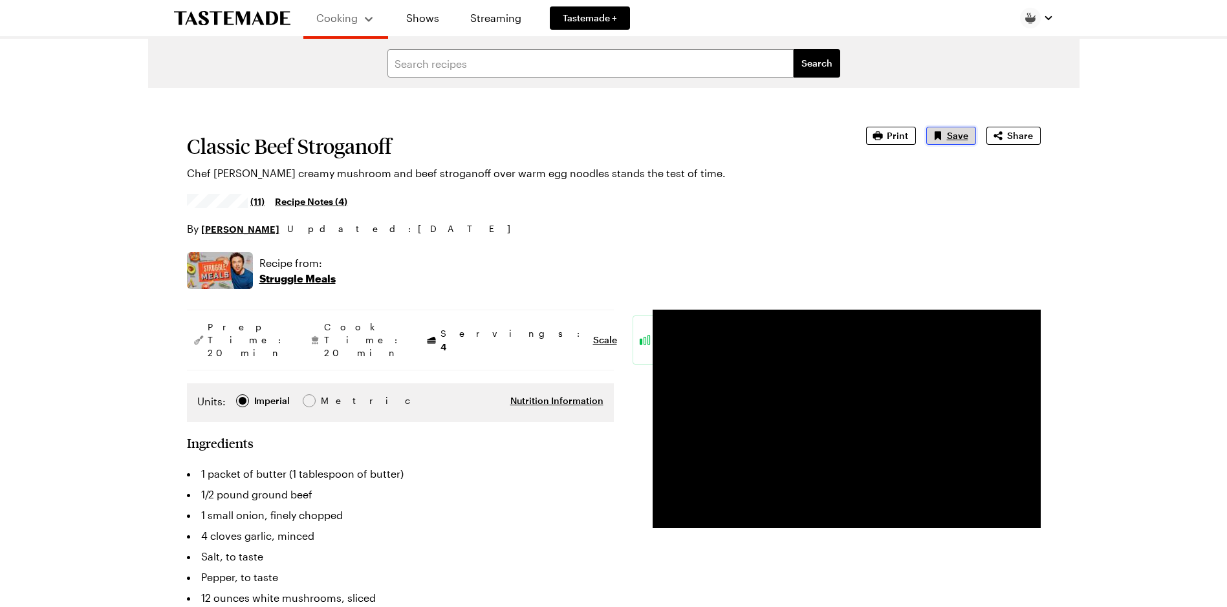
click at [937, 133] on icon "Save recipe" at bounding box center [937, 135] width 6 height 8
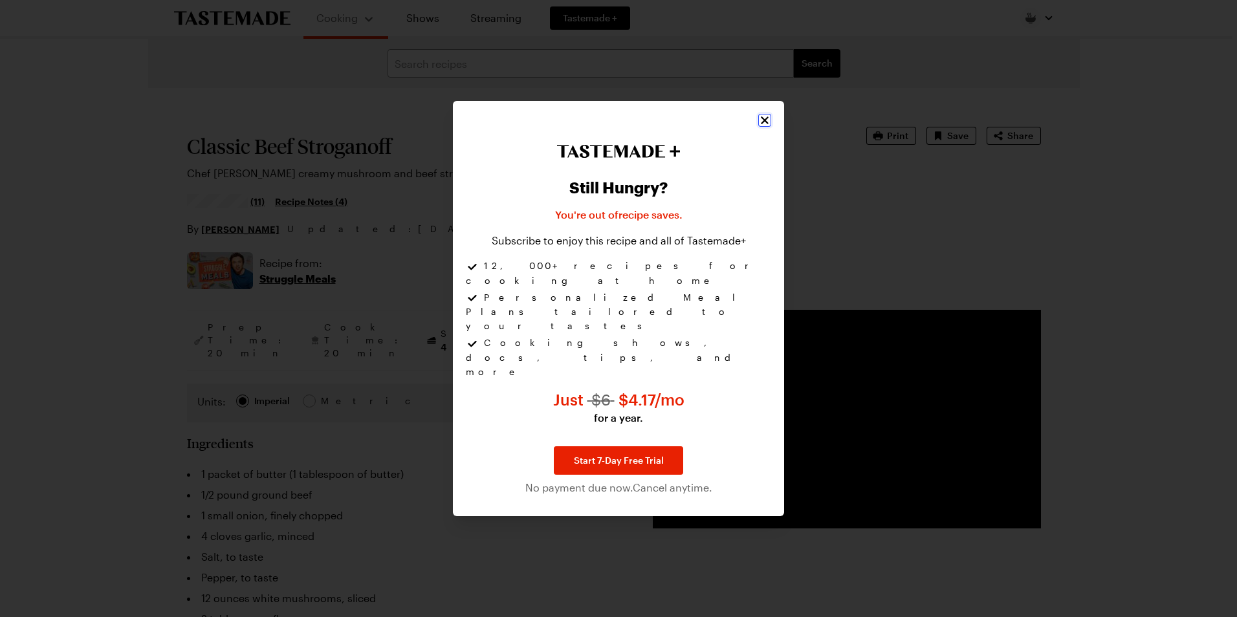
click at [765, 127] on icon "Close" at bounding box center [764, 120] width 13 height 13
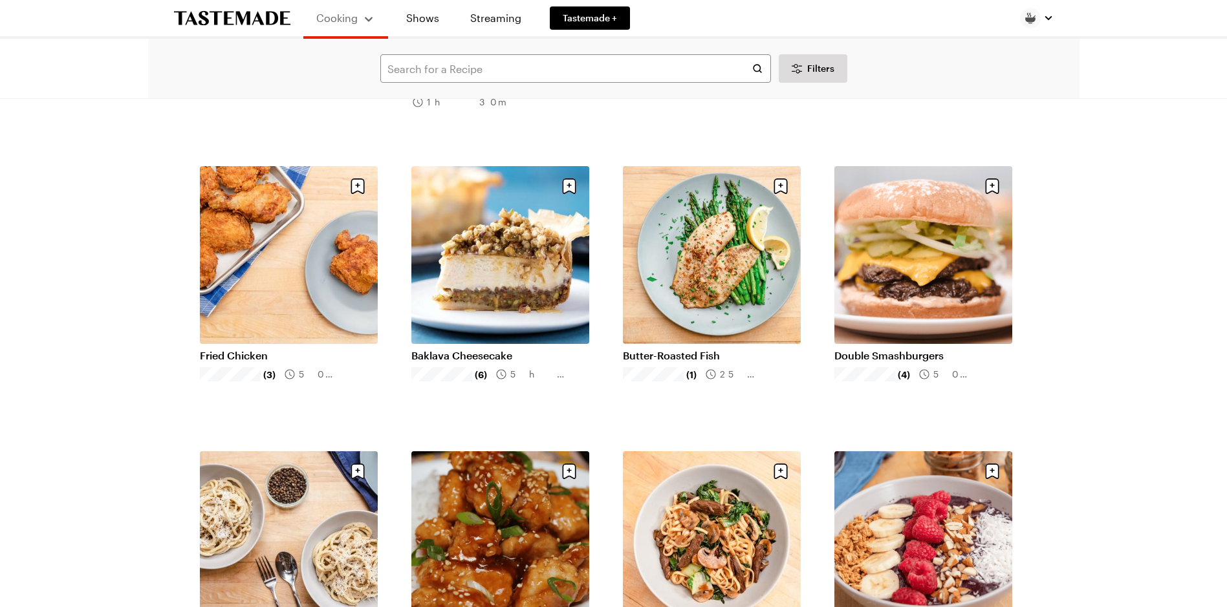
scroll to position [1229, 0]
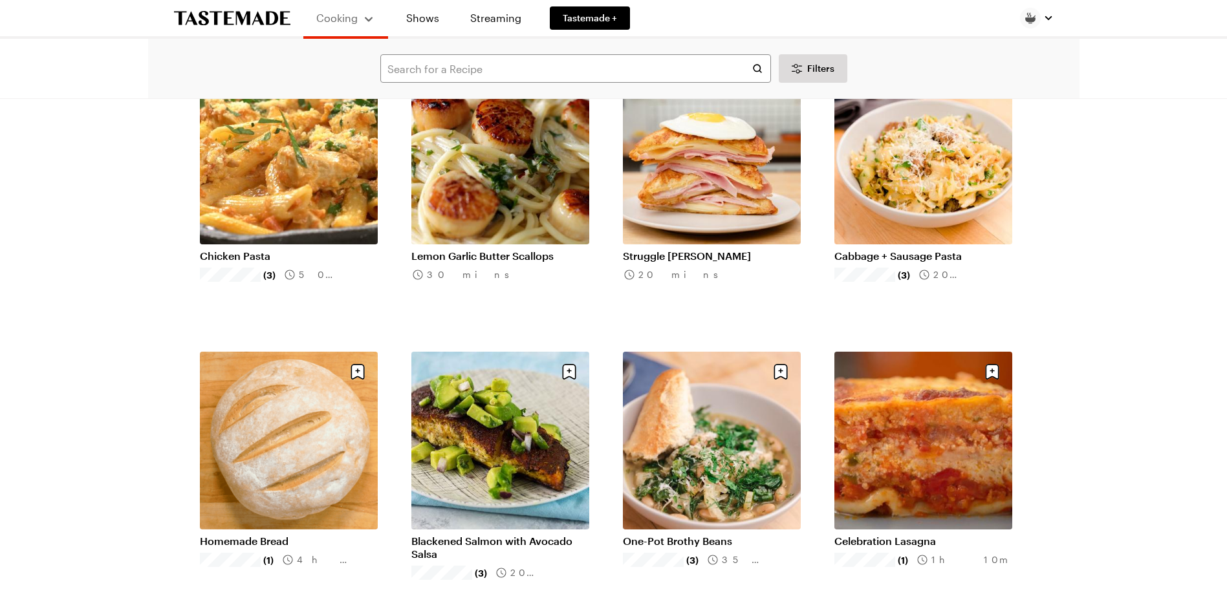
scroll to position [3040, 0]
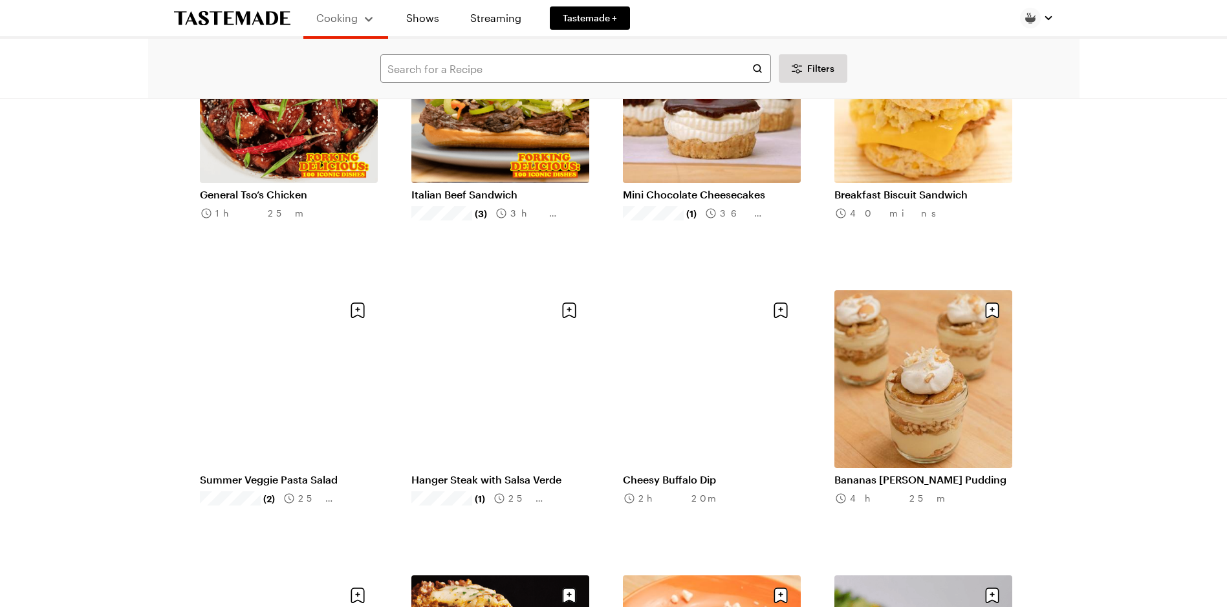
scroll to position [4528, 0]
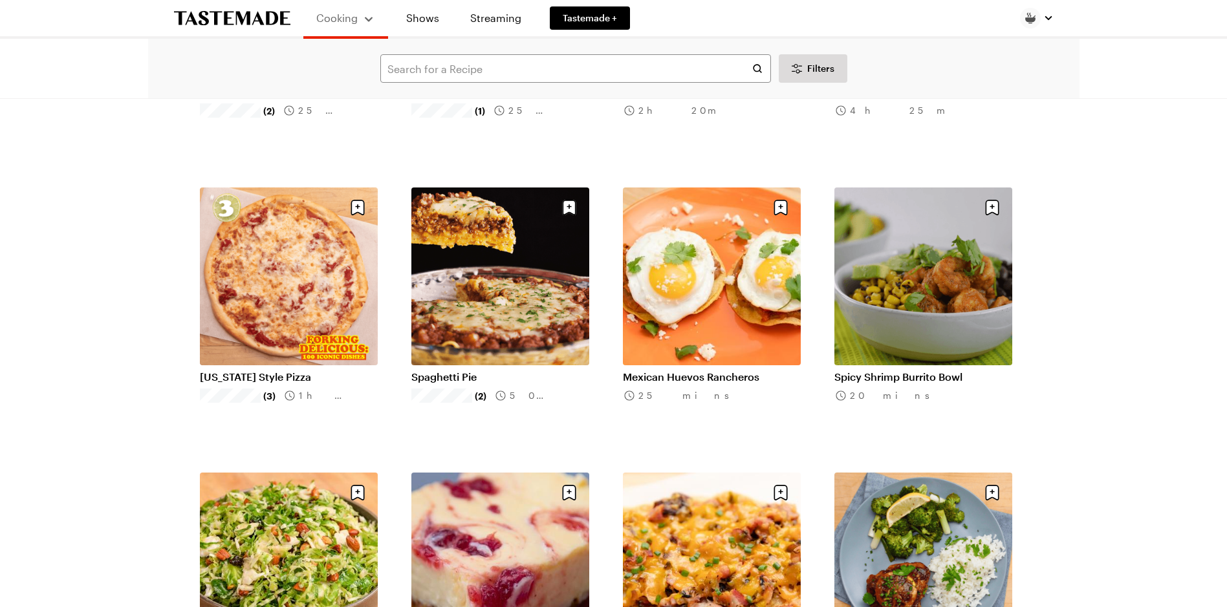
scroll to position [4916, 0]
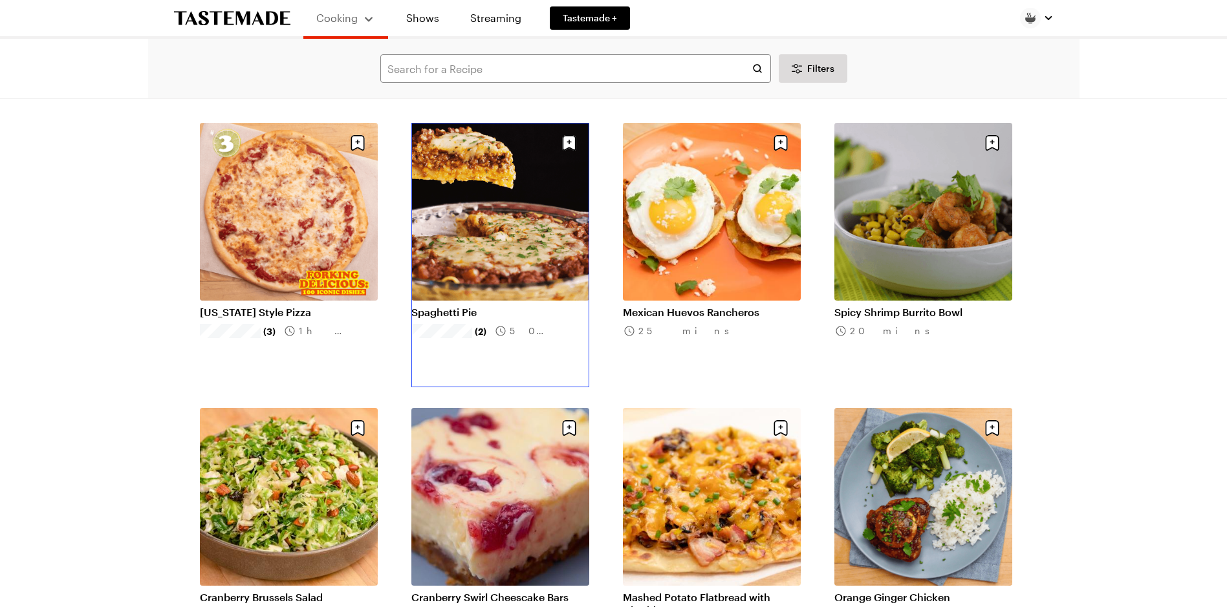
click at [475, 306] on link "Spaghetti Pie" at bounding box center [500, 312] width 178 height 13
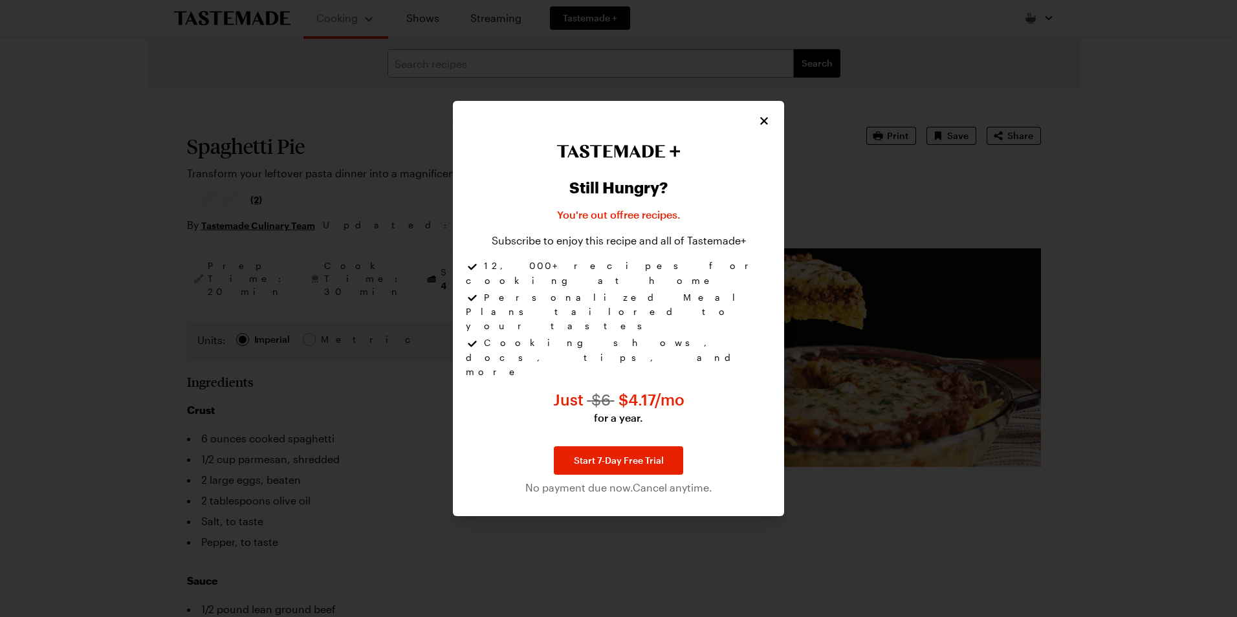
type textarea "x"
click at [766, 127] on icon "Close" at bounding box center [764, 120] width 13 height 13
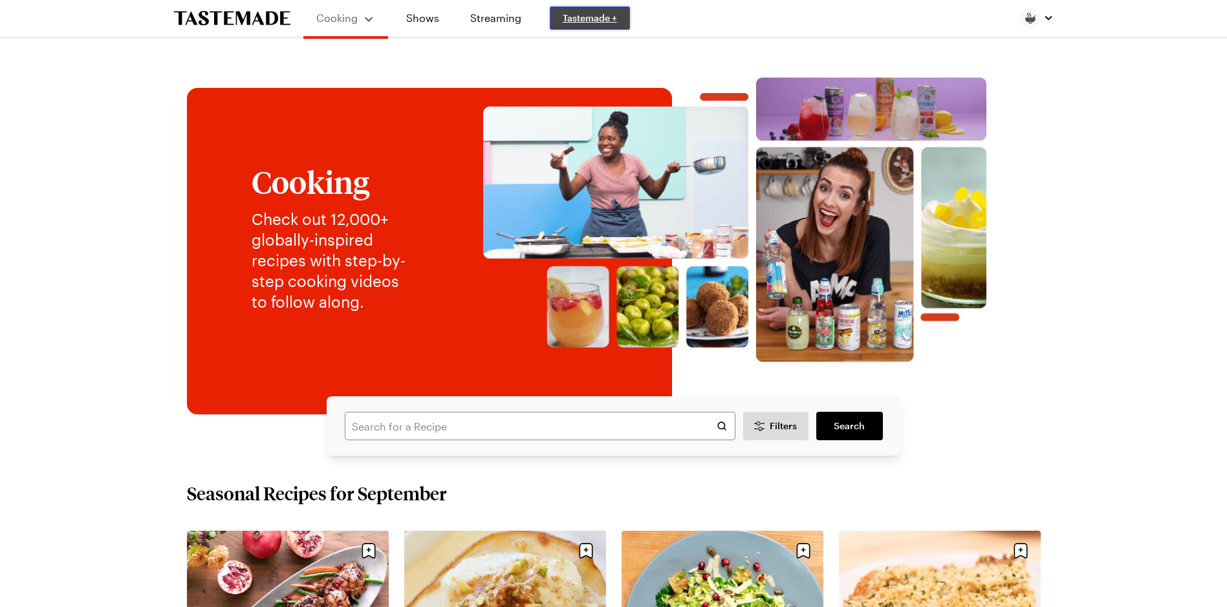
click at [582, 19] on span "Tastemade +" at bounding box center [590, 18] width 54 height 13
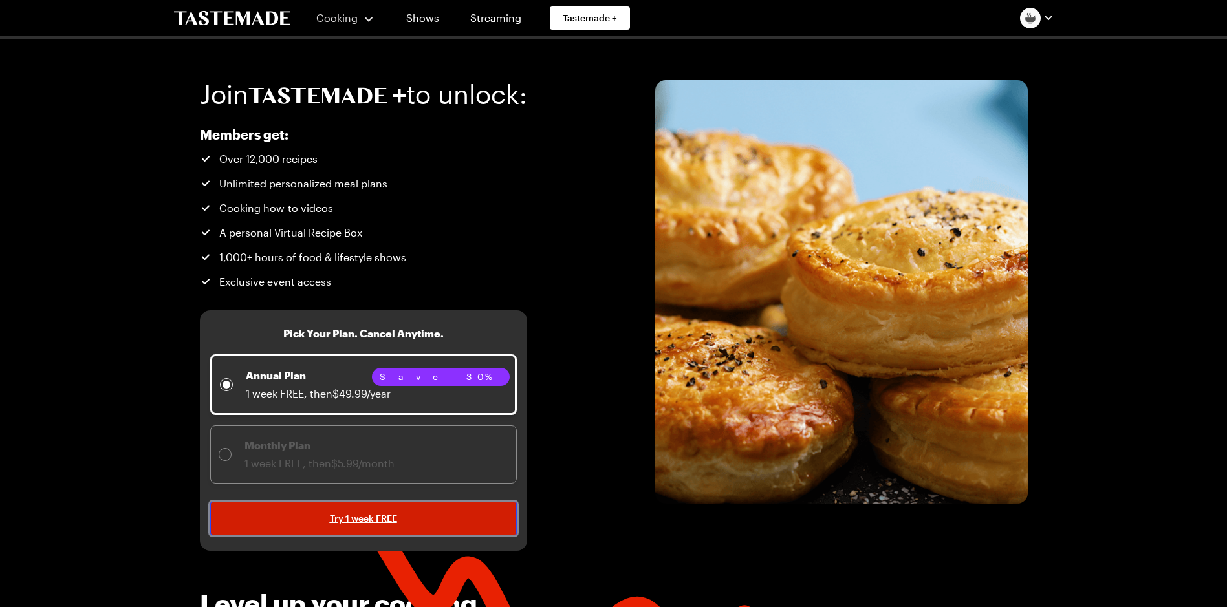
click at [382, 518] on span "Try 1 week FREE" at bounding box center [363, 518] width 67 height 13
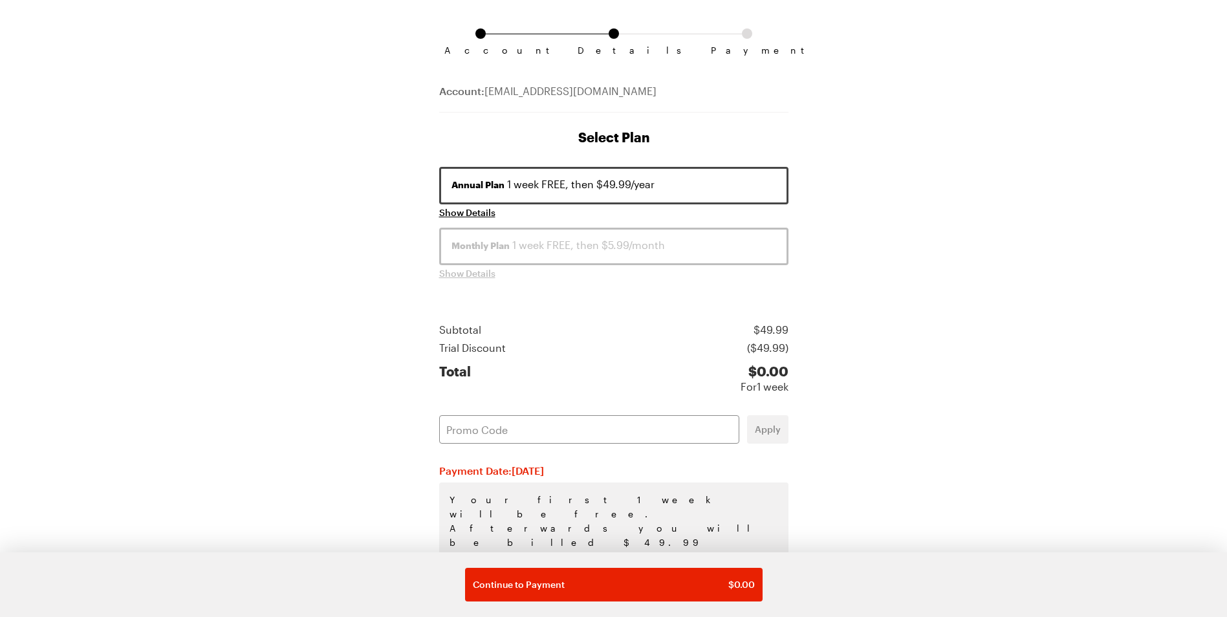
scroll to position [105, 0]
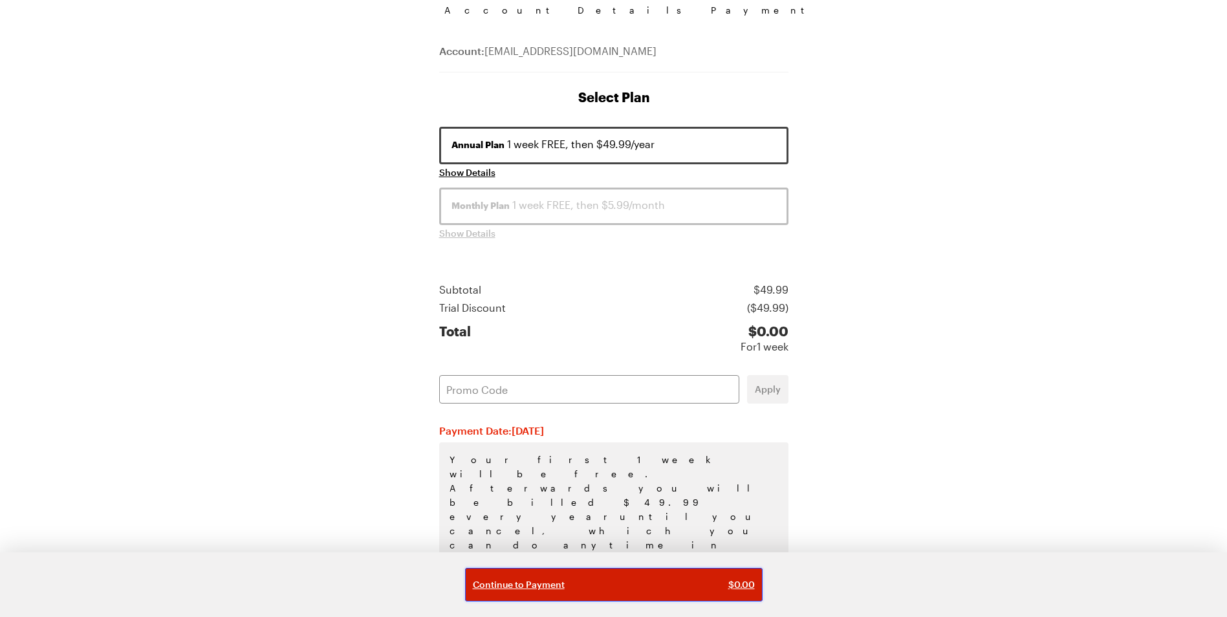
click at [599, 585] on div "Continue to Payment $ 0.00" at bounding box center [614, 584] width 282 height 13
